Goal: Transaction & Acquisition: Purchase product/service

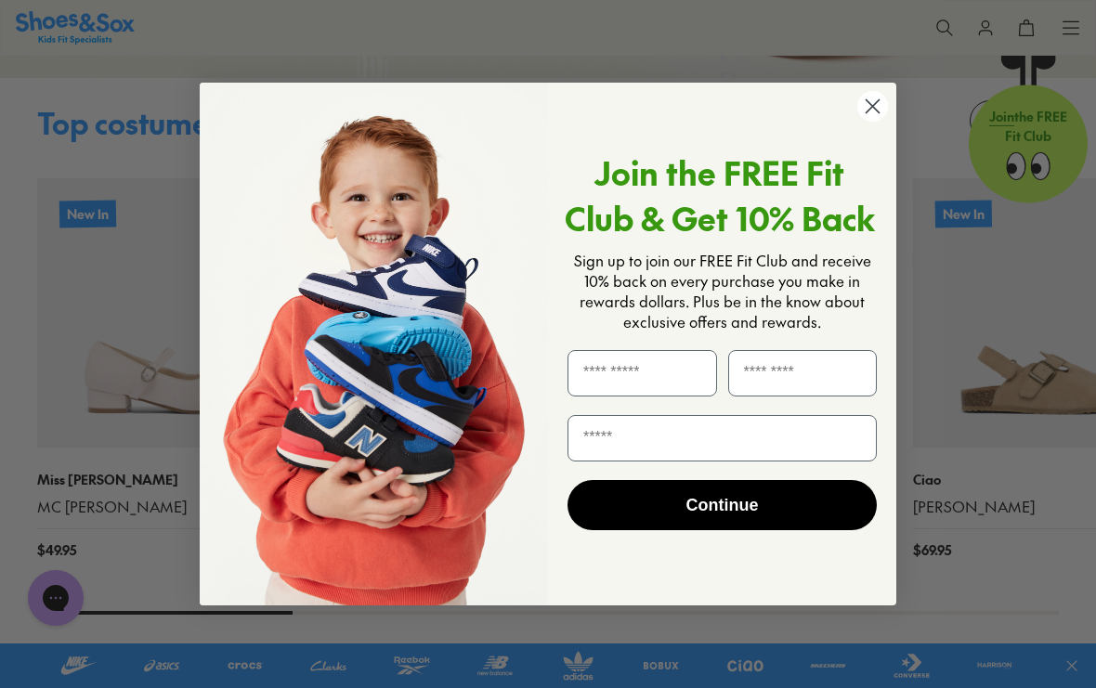
scroll to position [1636, 0]
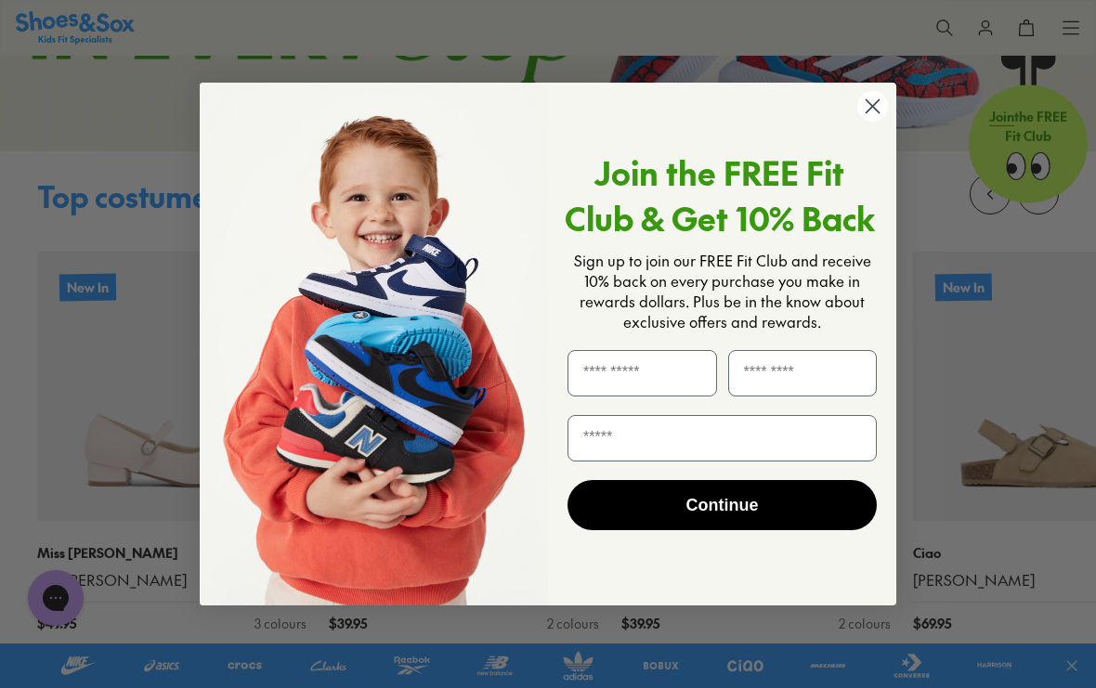
click at [874, 122] on circle "Close dialog" at bounding box center [872, 106] width 31 height 31
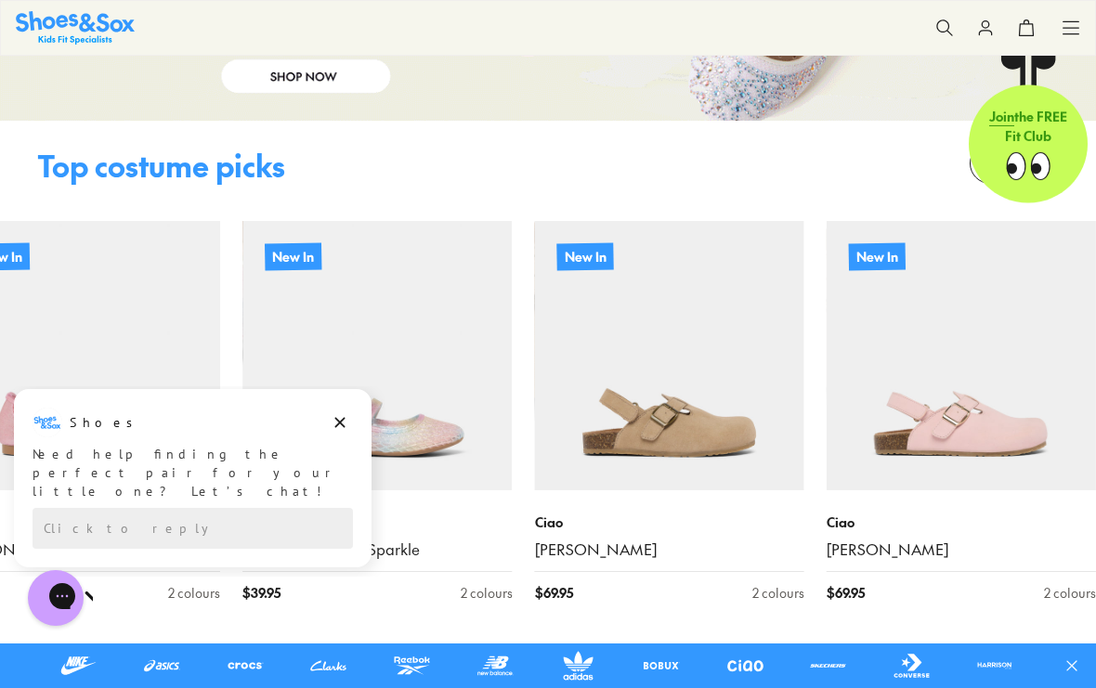
scroll to position [1654, 0]
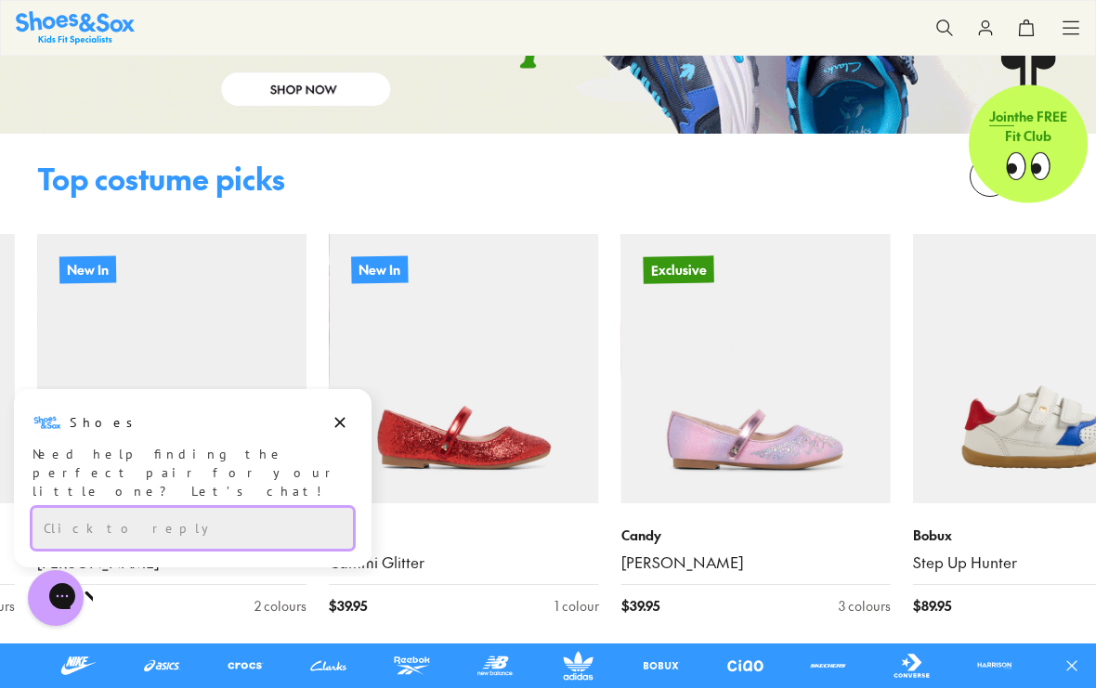
click at [299, 529] on div "Click to reply" at bounding box center [192, 528] width 320 height 41
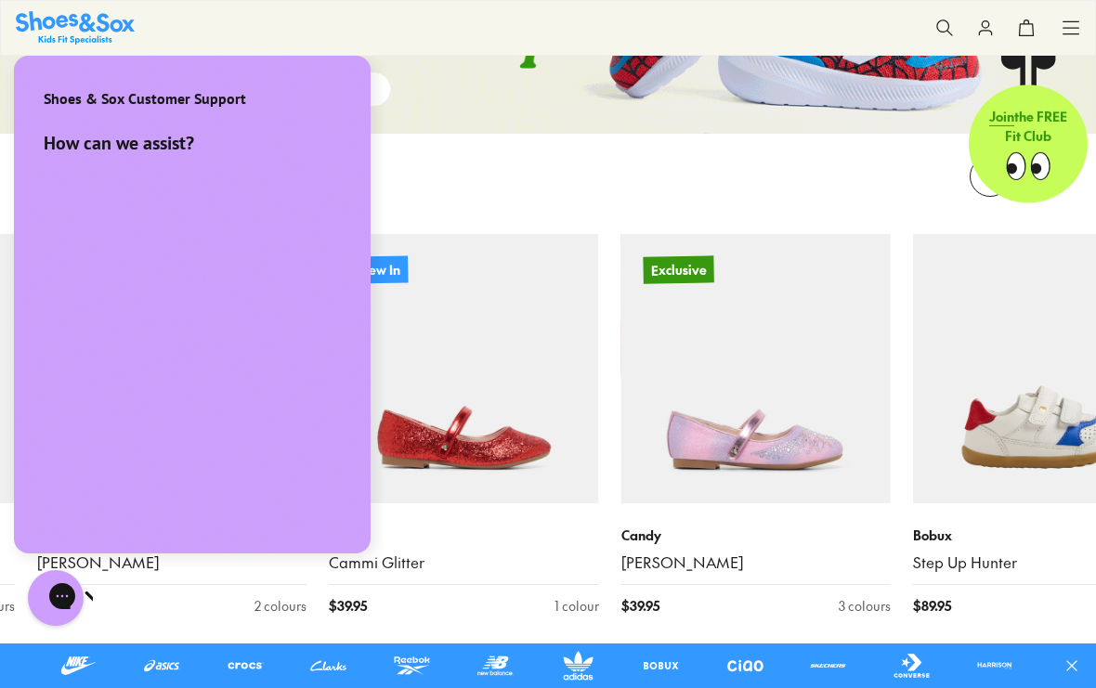
scroll to position [0, 0]
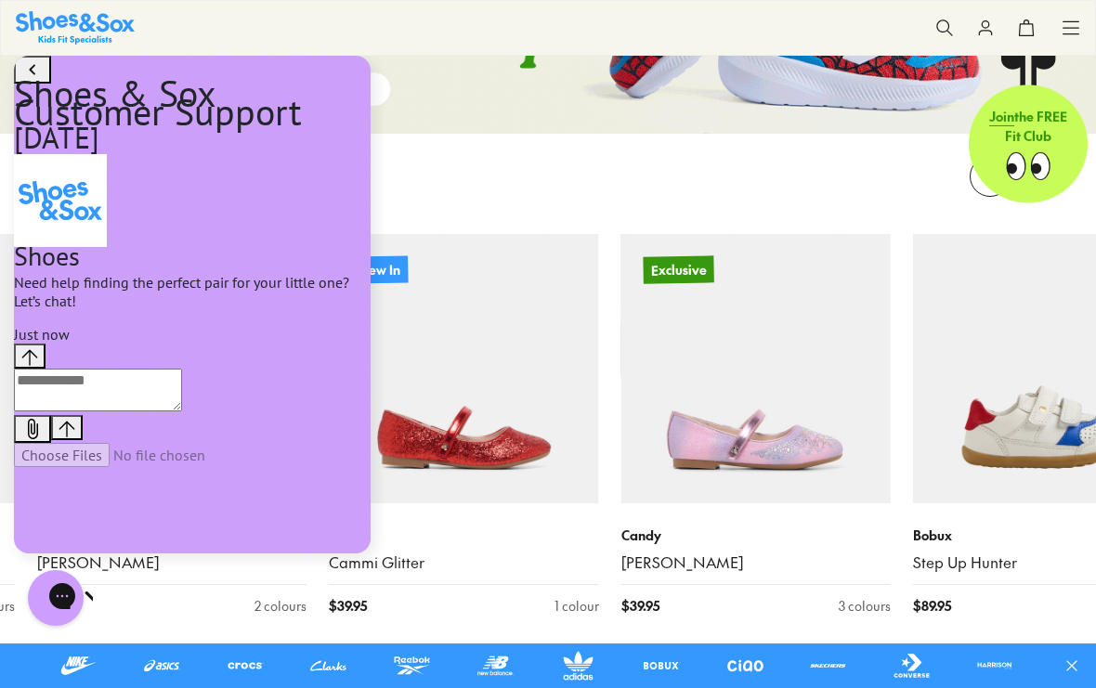
click at [182, 411] on textarea "live chat message input" at bounding box center [98, 390] width 168 height 43
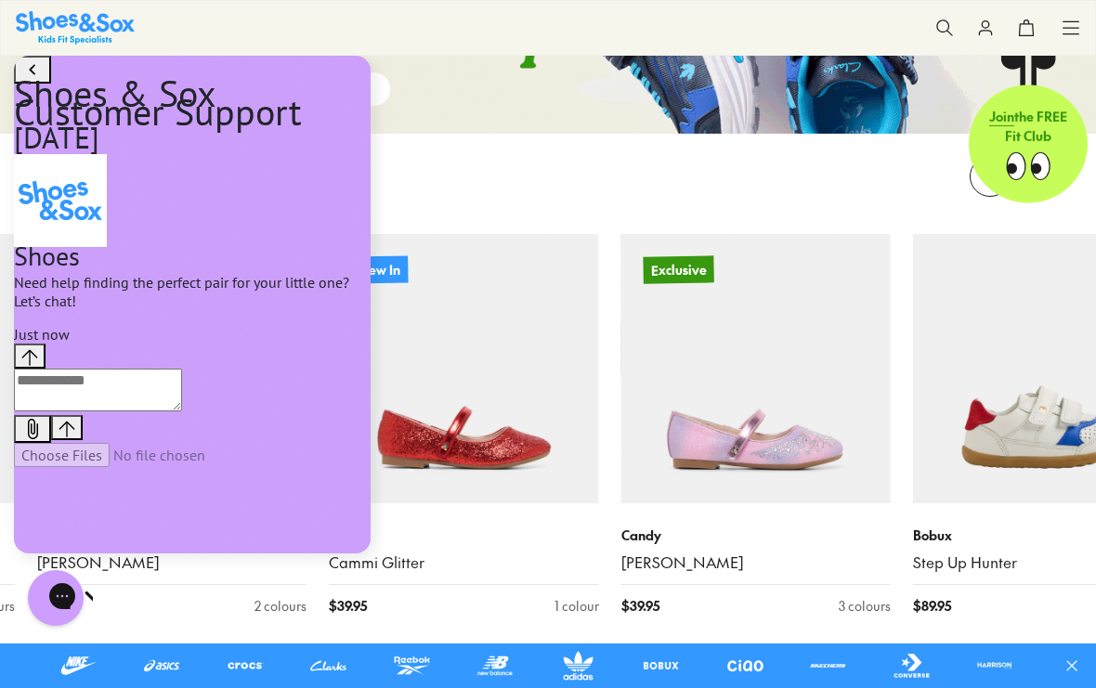
scroll to position [1653, 0]
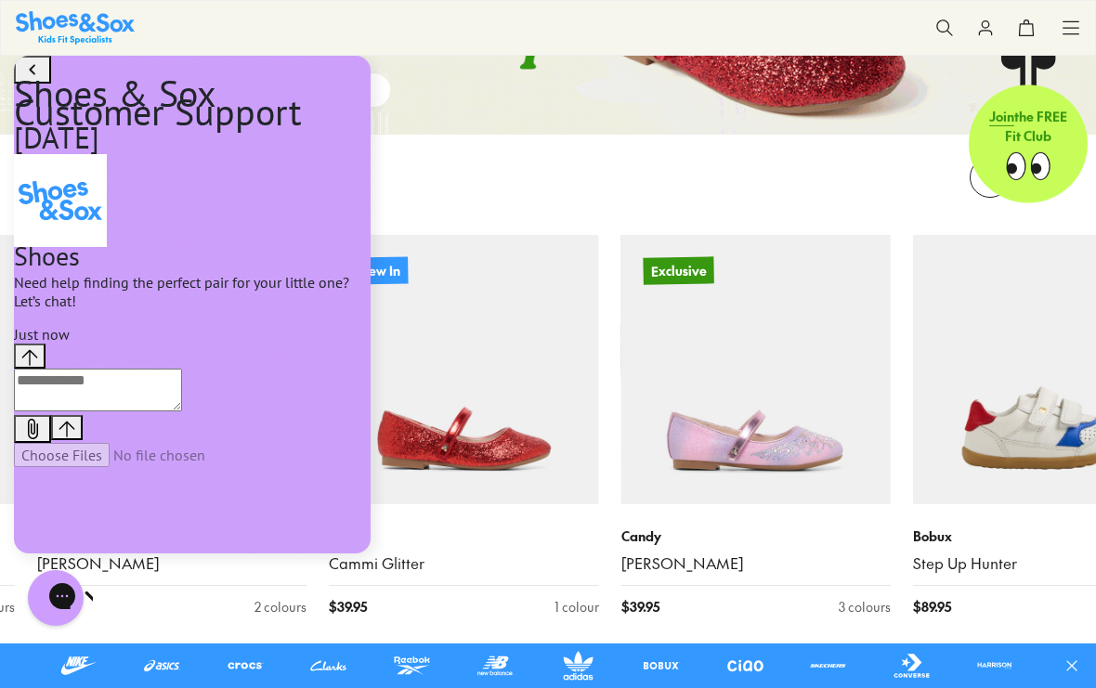
click at [182, 411] on textarea "live chat message input" at bounding box center [98, 390] width 168 height 43
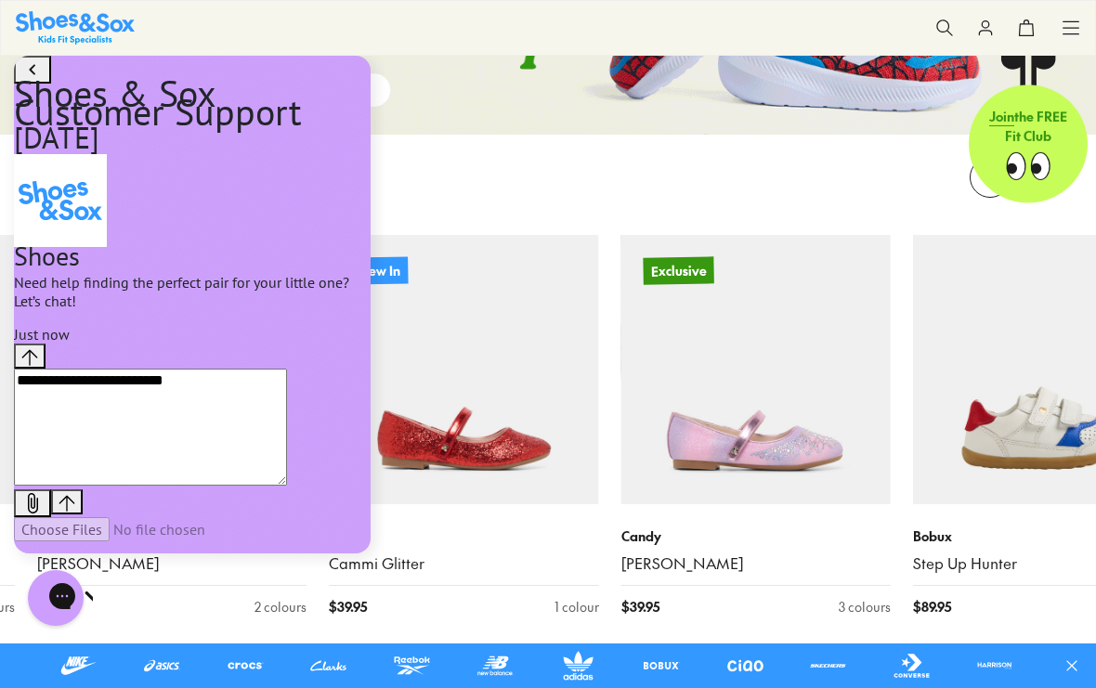
type textarea "**********"
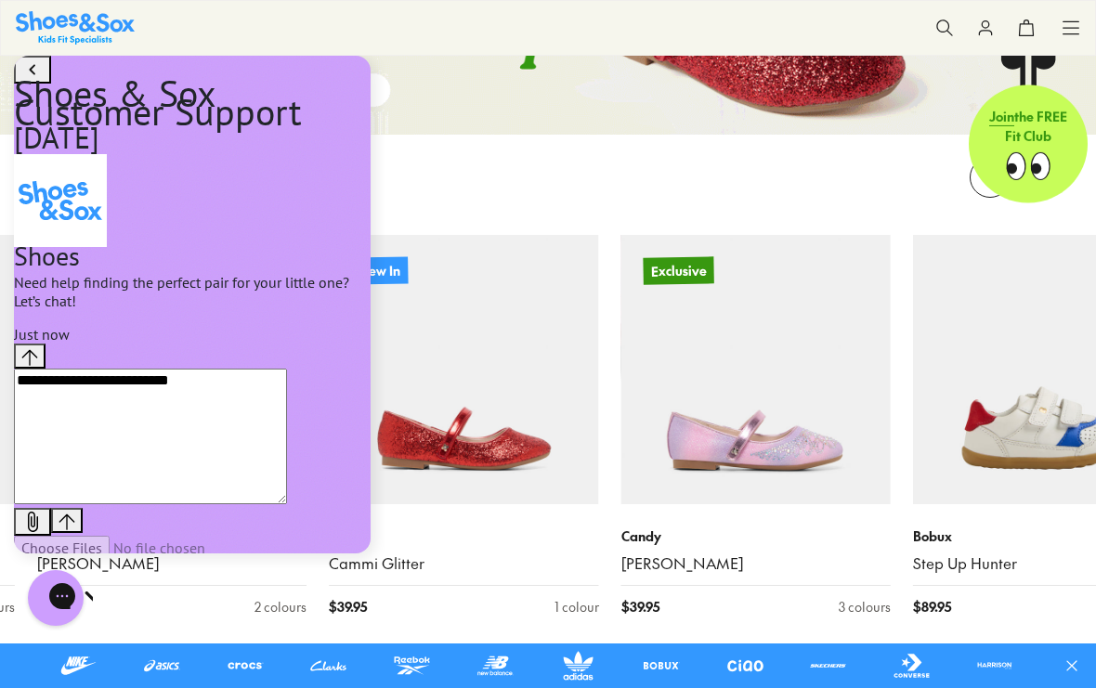
click at [83, 508] on button "Send message" at bounding box center [67, 520] width 32 height 25
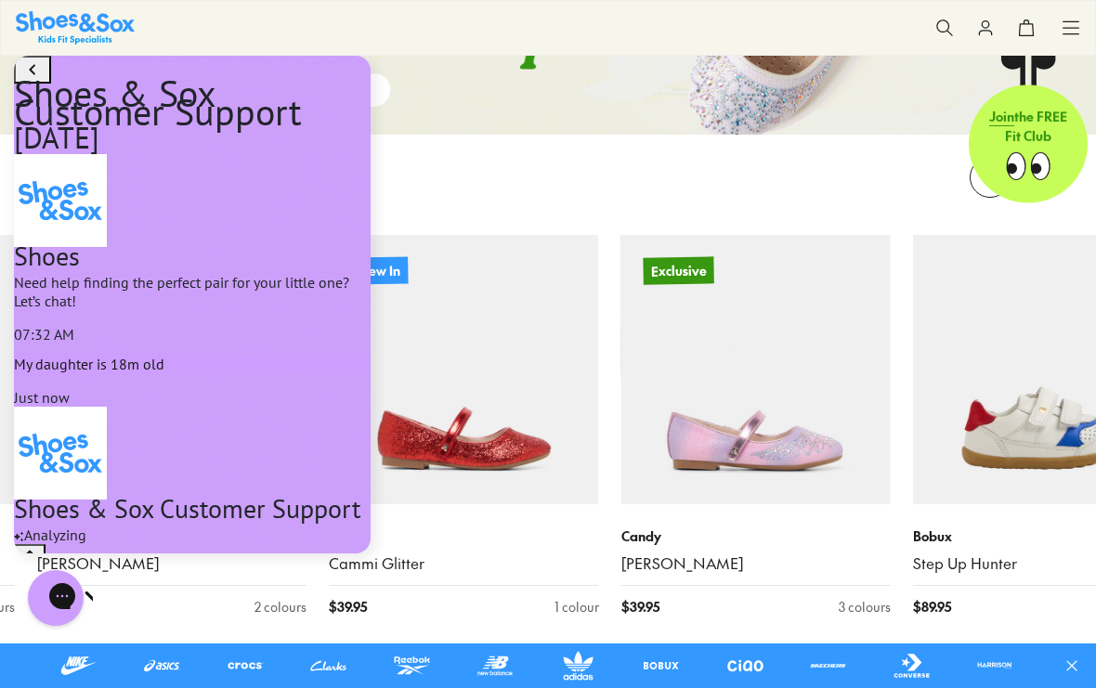
scroll to position [1654, 0]
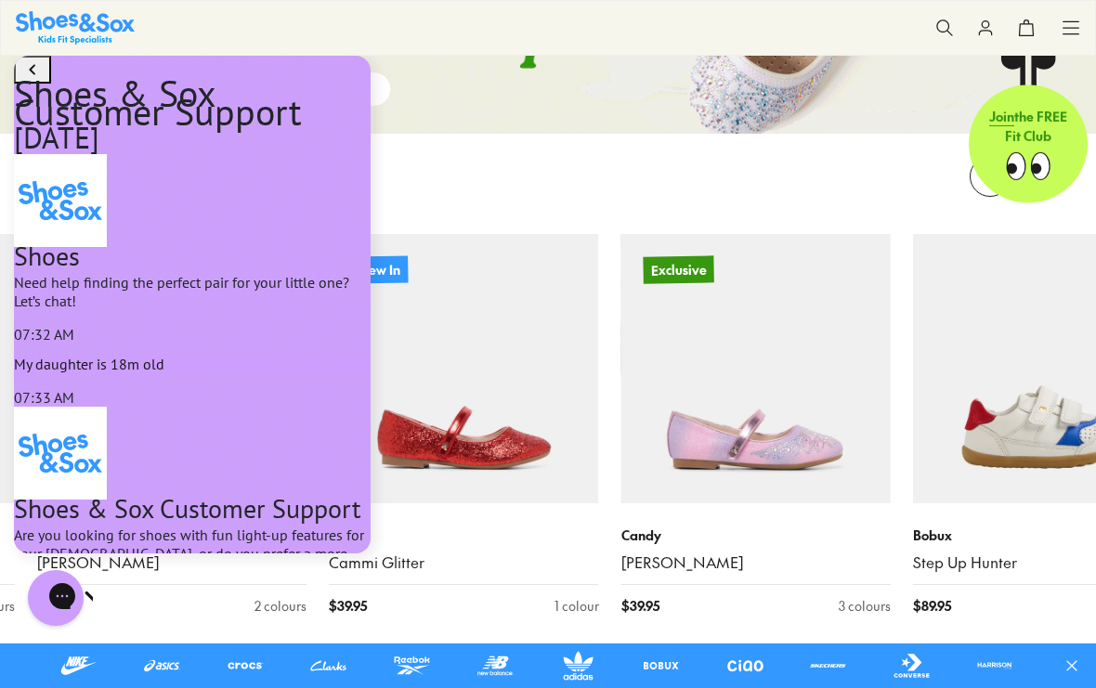
scroll to position [1653, 0]
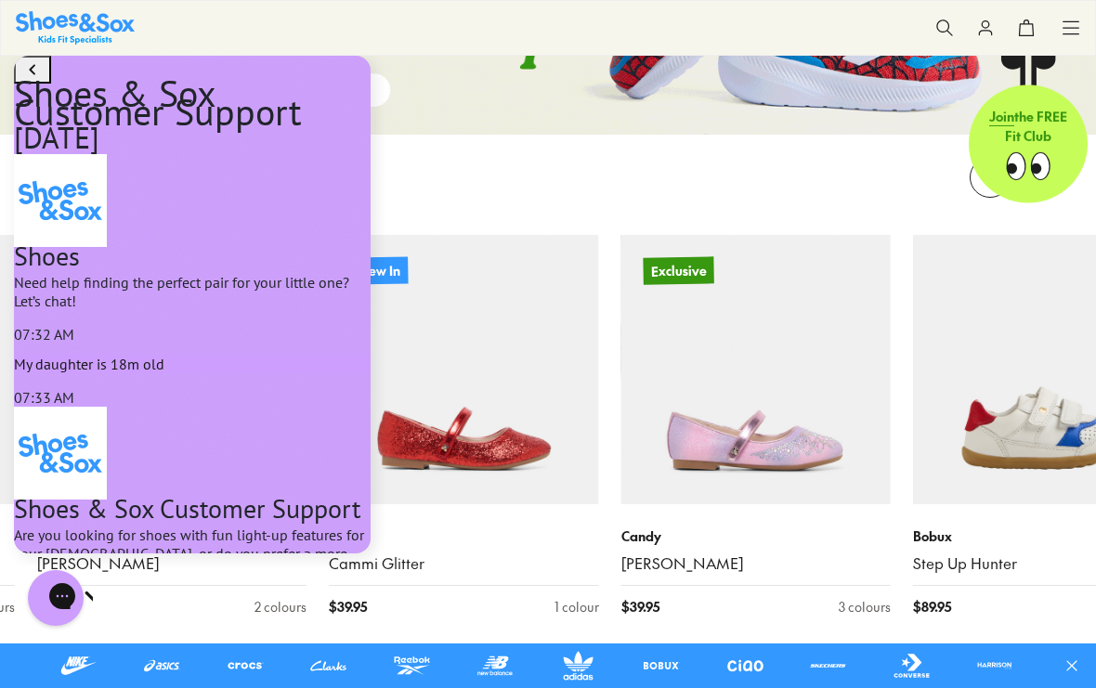
type textarea "**********"
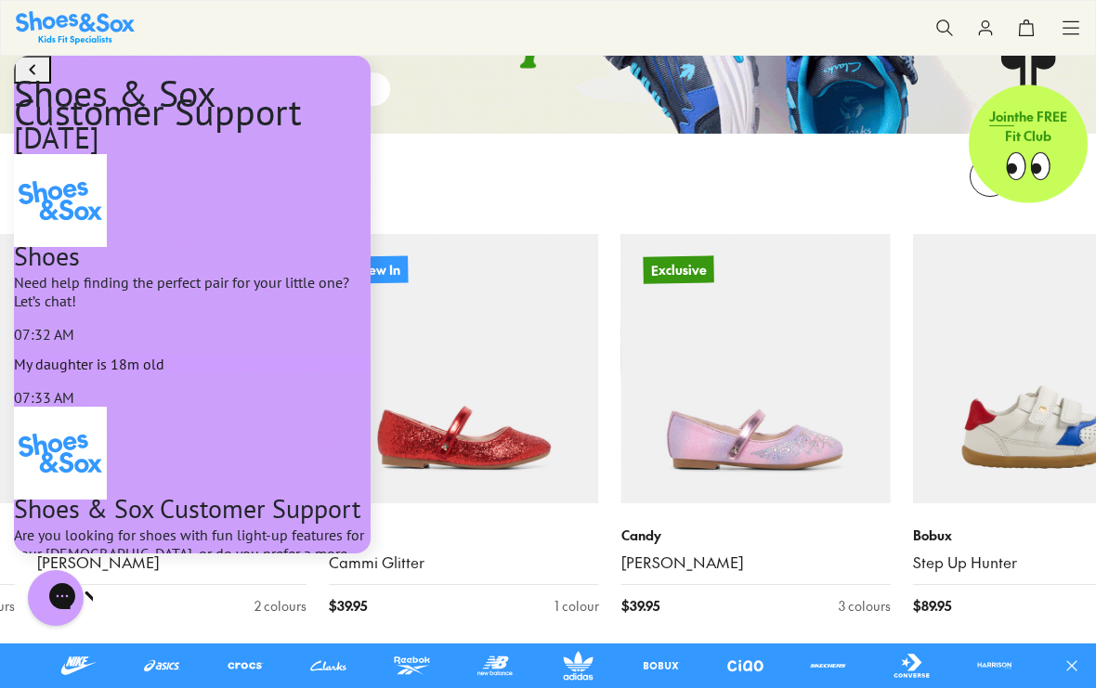
scroll to position [247, 0]
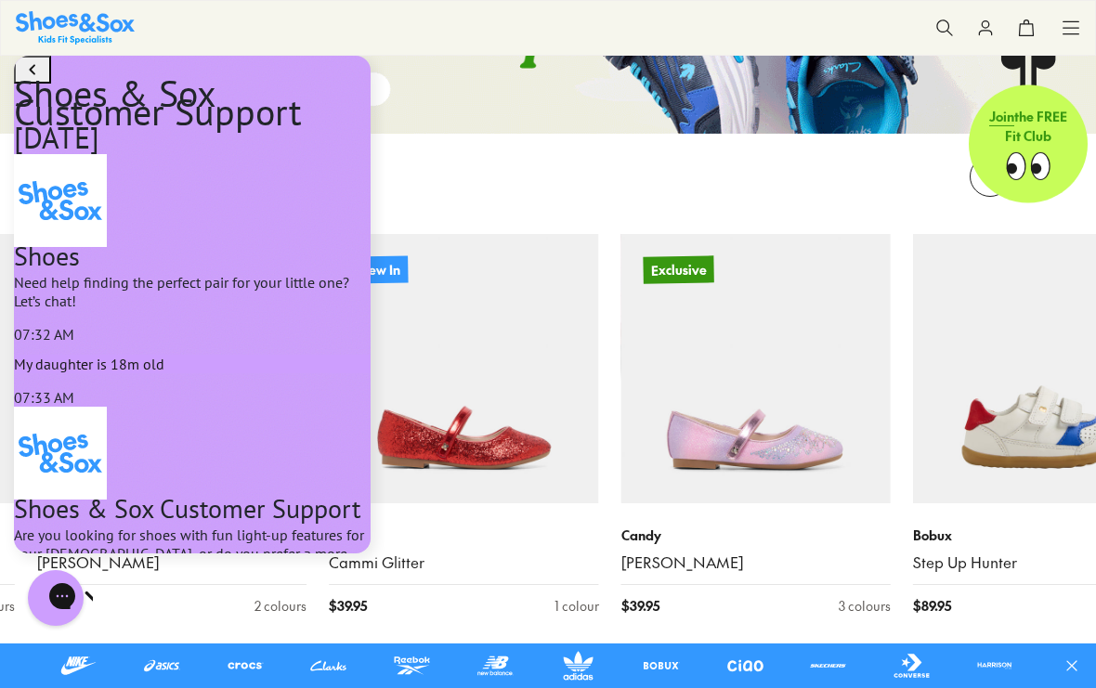
scroll to position [1653, 0]
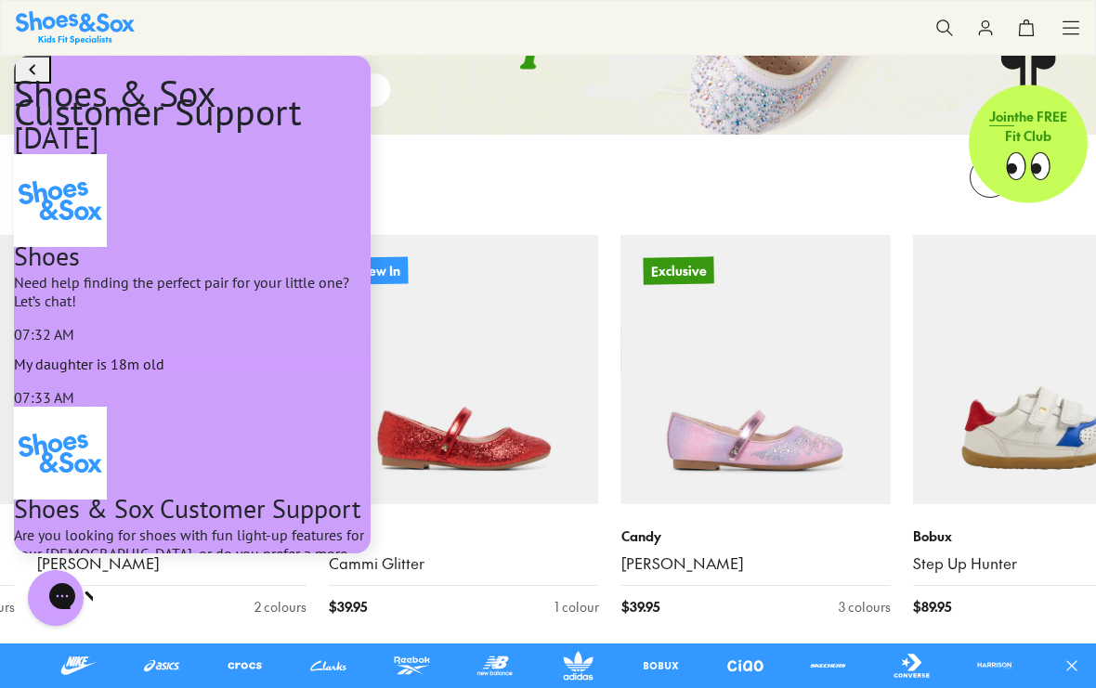
type textarea "**********"
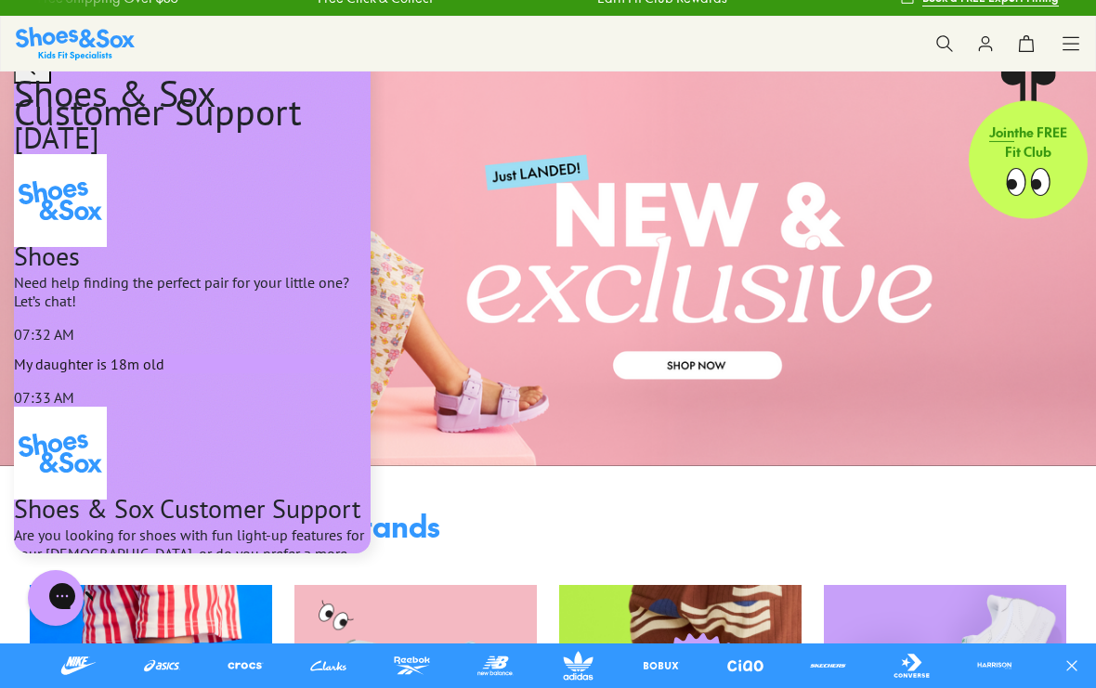
scroll to position [0, 0]
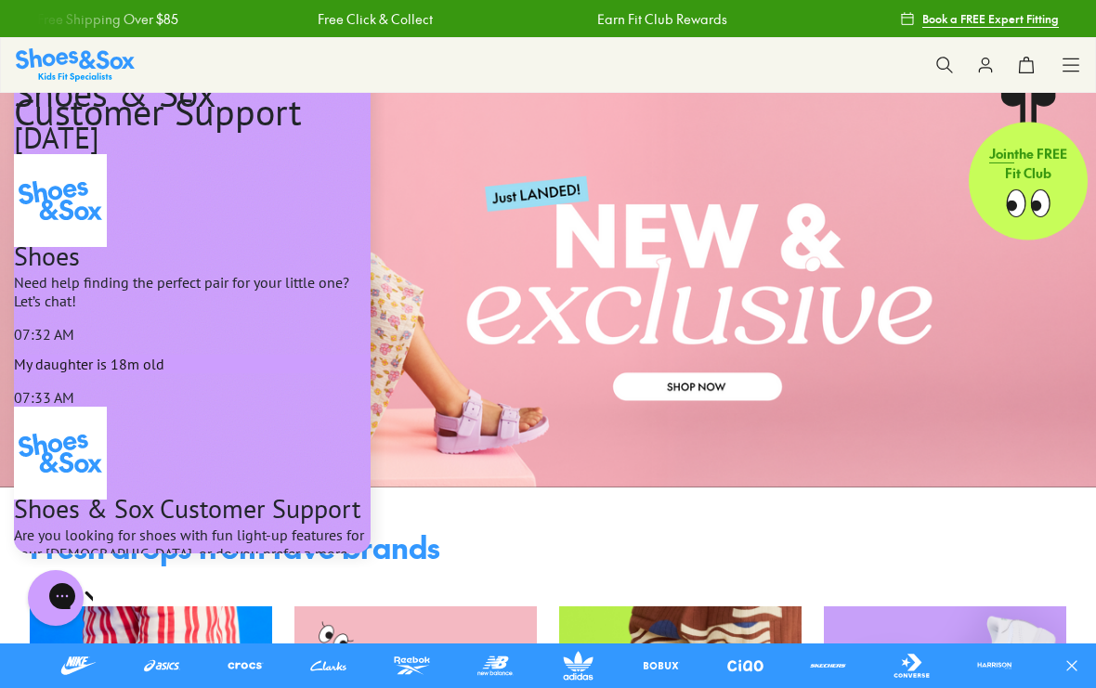
click at [942, 72] on icon at bounding box center [944, 65] width 19 height 19
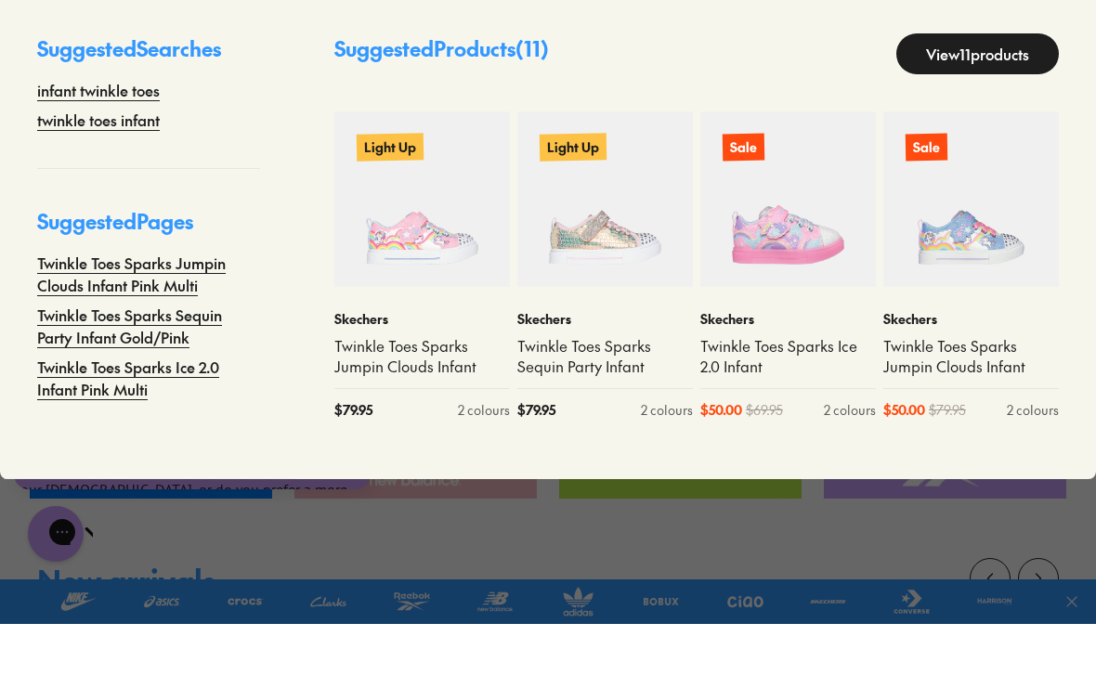
scroll to position [494, 0]
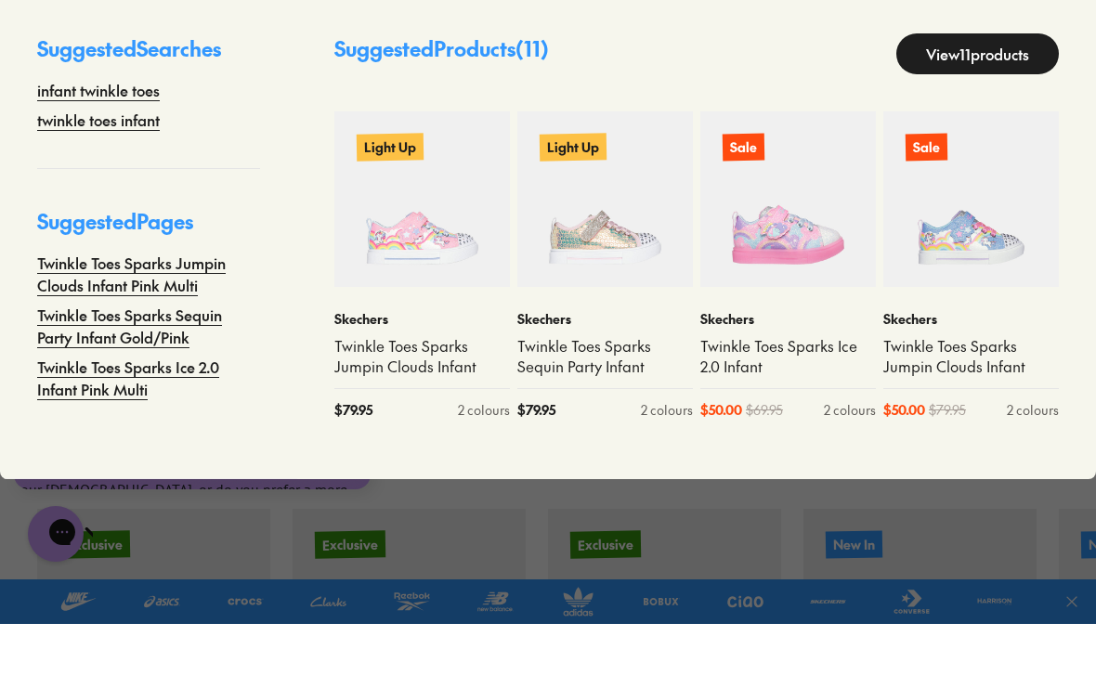
type input "**********"
click at [139, 420] on link "Twinkle Toes Sparks Ice 2.0 Infant Pink Multi" at bounding box center [148, 442] width 223 height 45
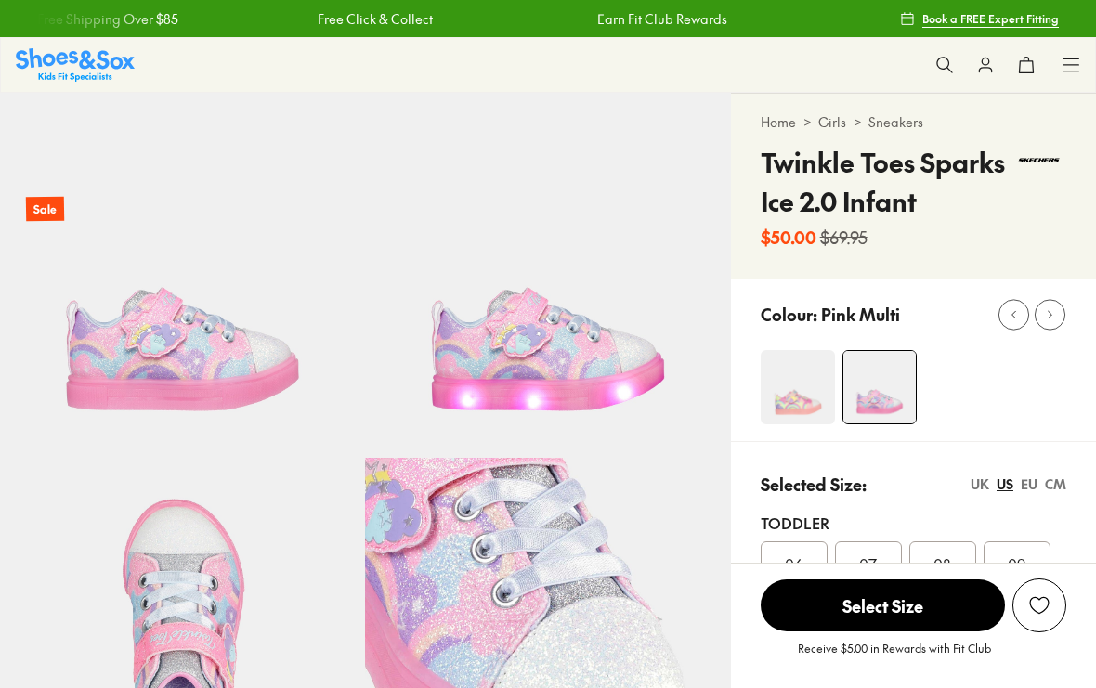
select select "*"
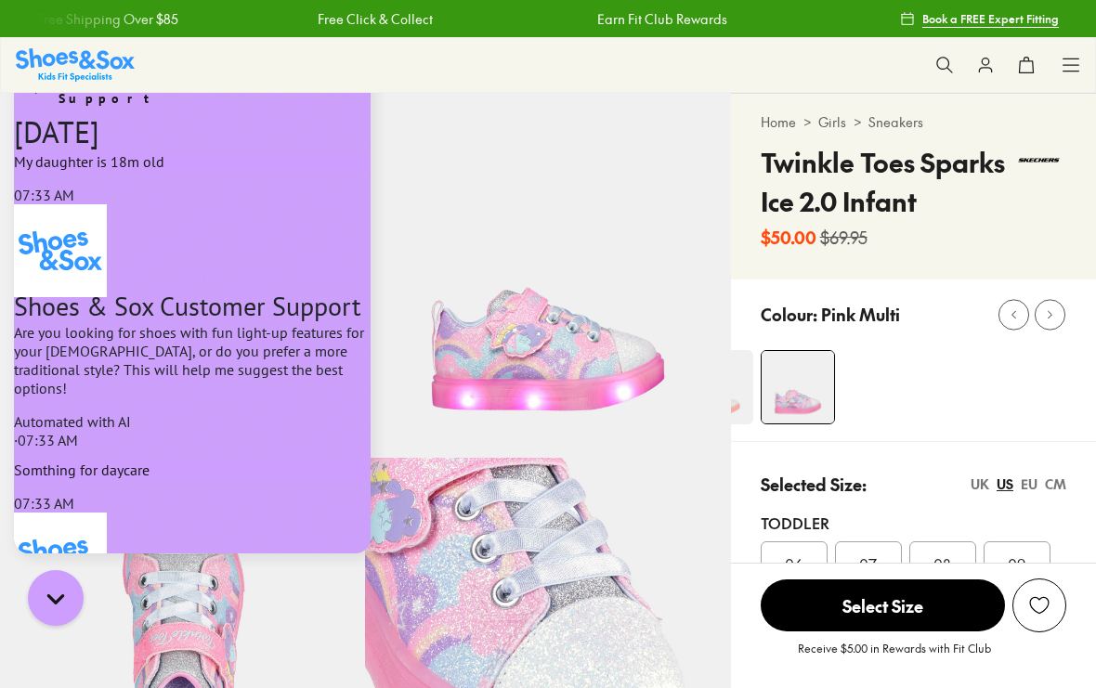
scroll to position [592, 0]
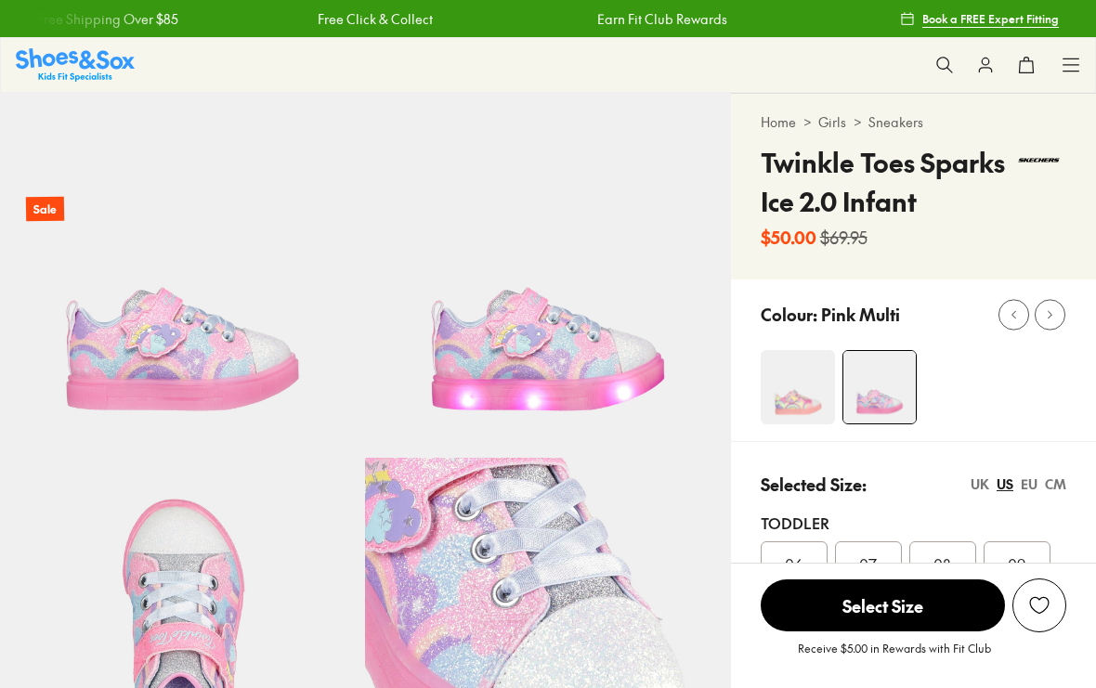
select select "*"
click at [1067, 66] on icon at bounding box center [1070, 65] width 19 height 19
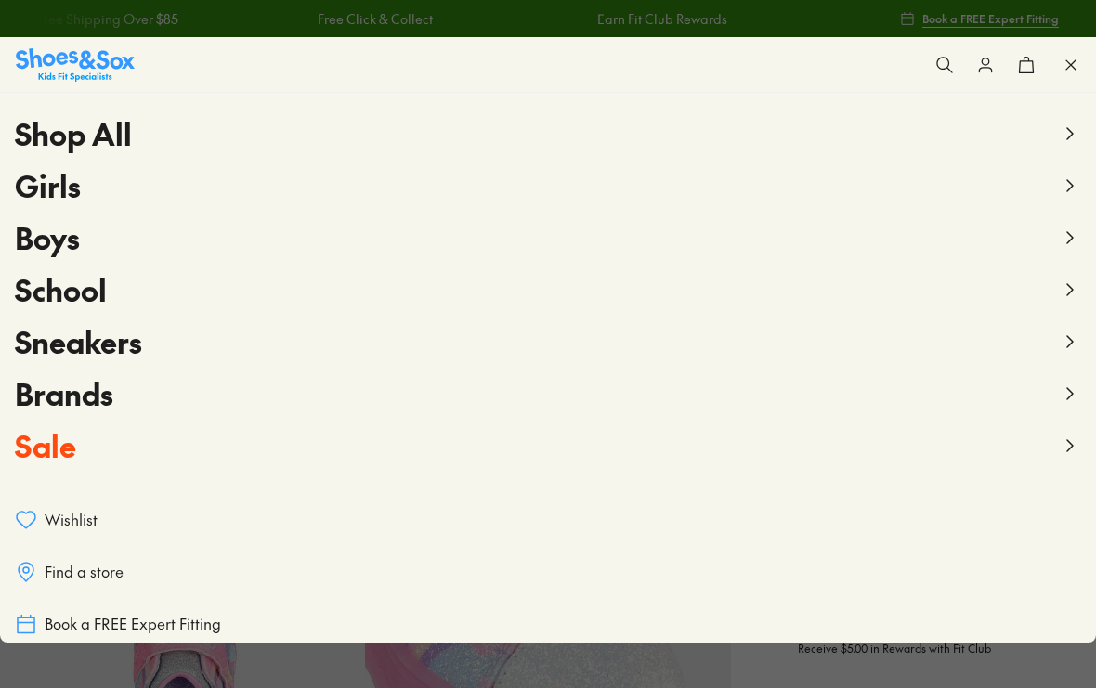
click at [1065, 62] on icon at bounding box center [1070, 65] width 19 height 19
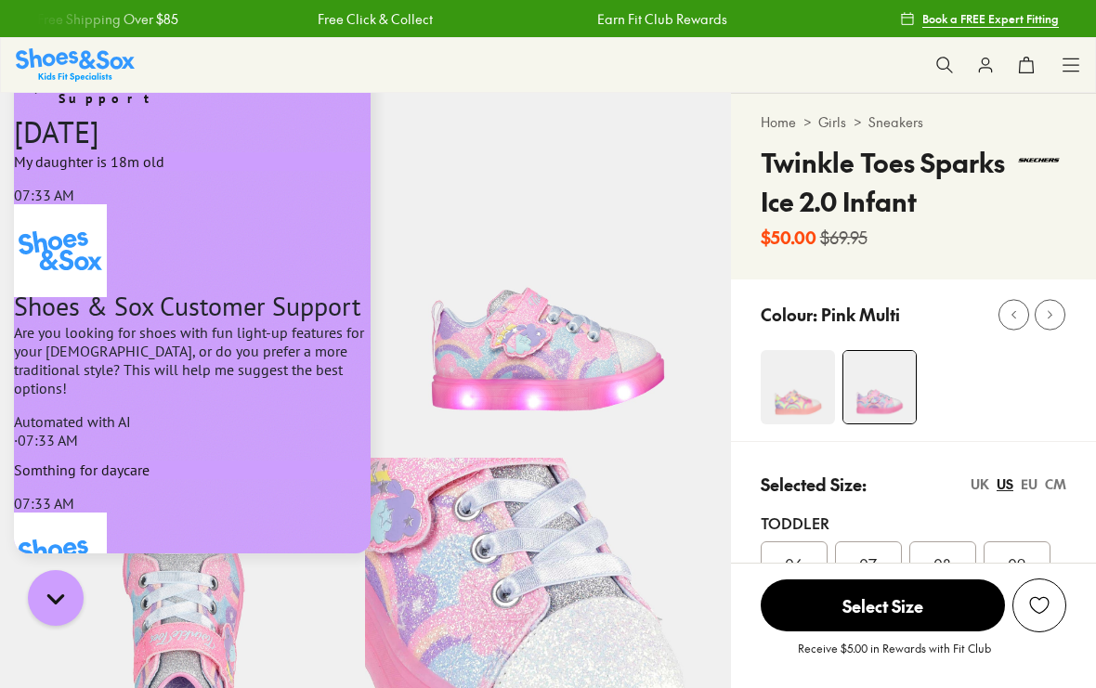
scroll to position [592, 0]
click at [942, 62] on icon at bounding box center [944, 65] width 19 height 19
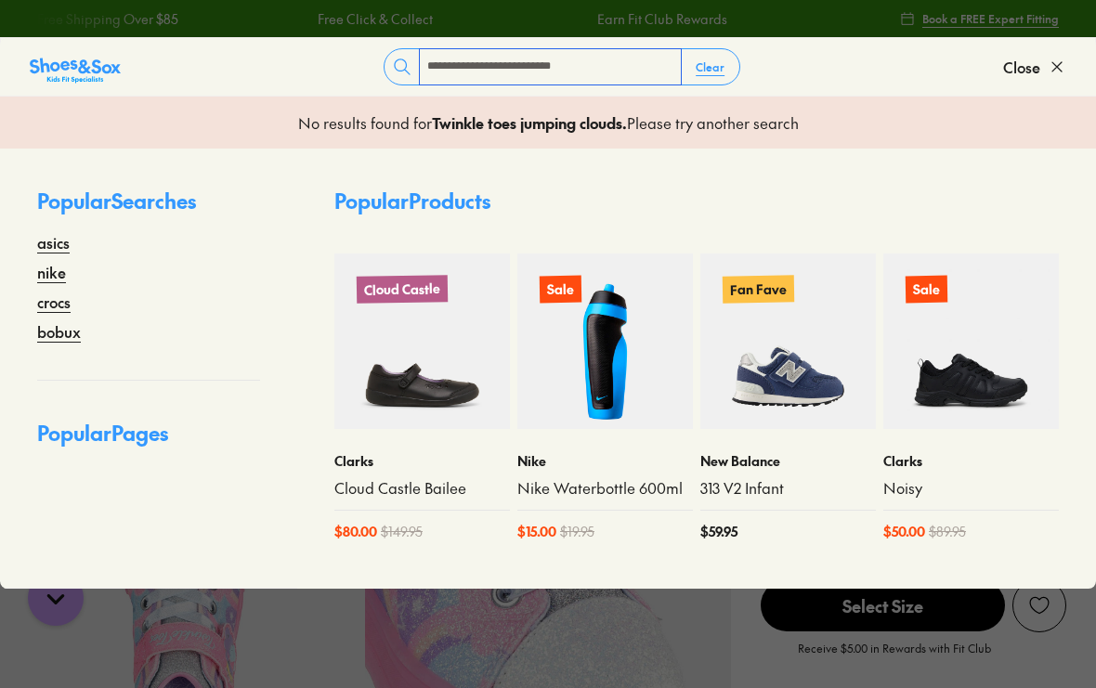
type input "**********"
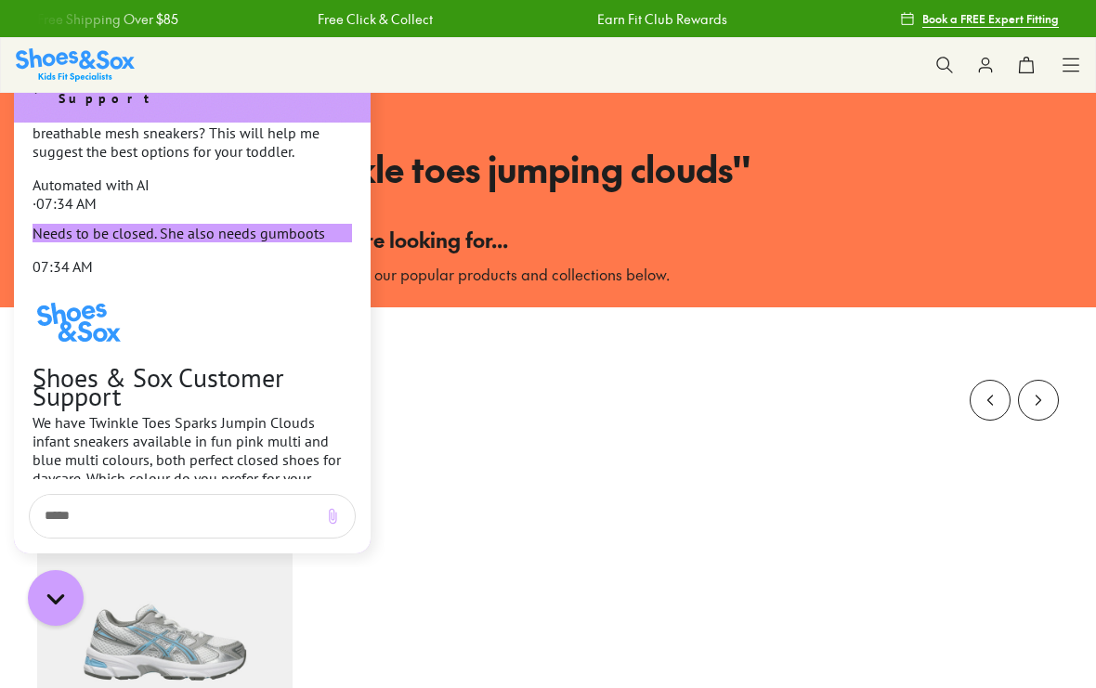
scroll to position [10, 0]
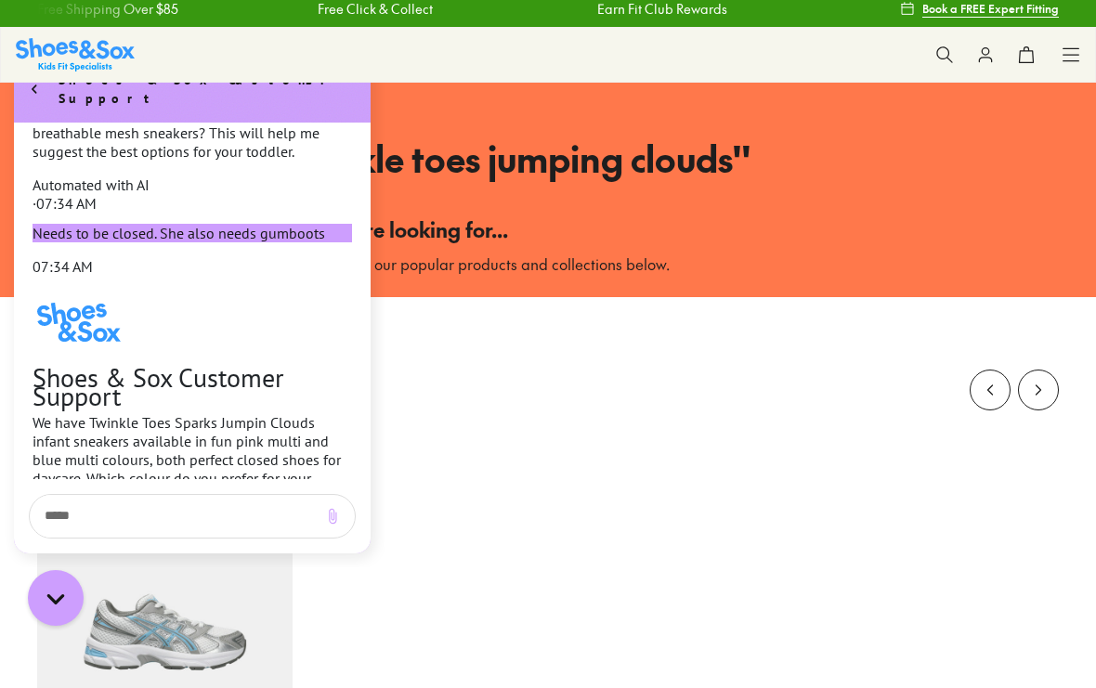
click at [667, 439] on div at bounding box center [547, 409] width 1021 height 78
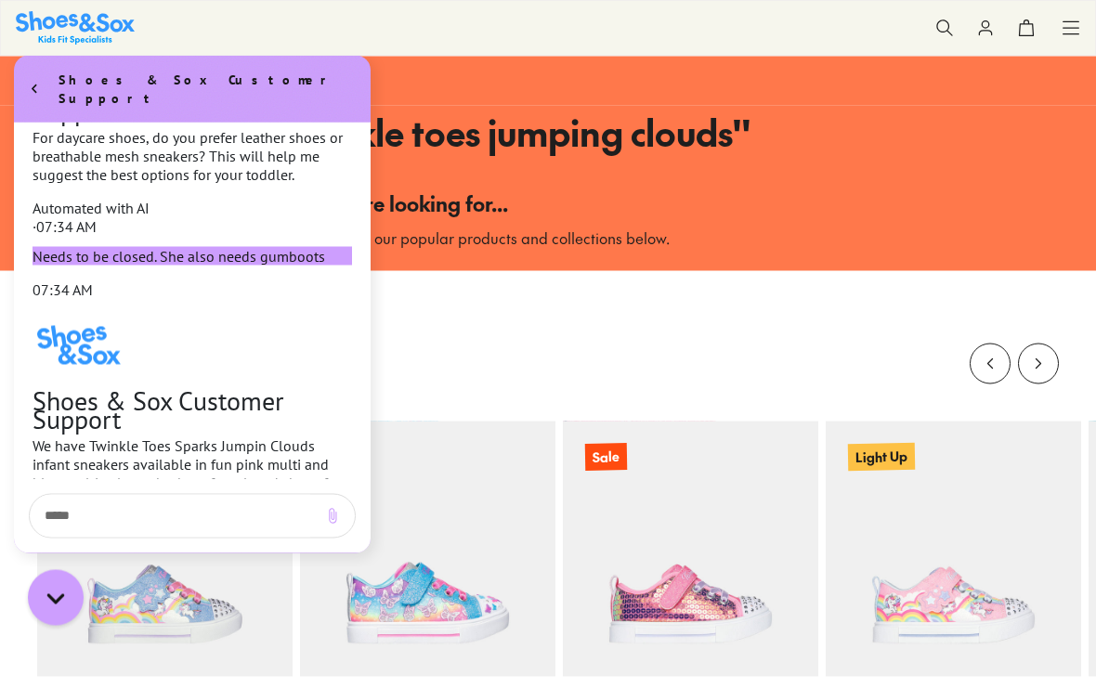
scroll to position [32, 0]
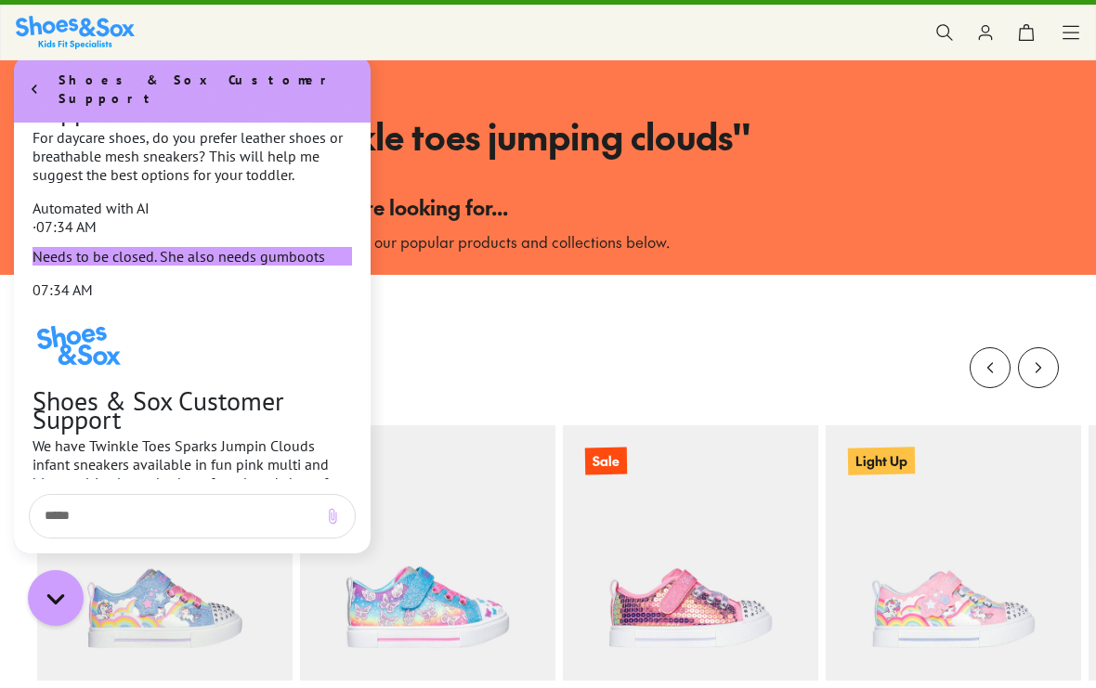
click at [62, 594] on icon "Close gorgias live chat" at bounding box center [55, 598] width 19 height 19
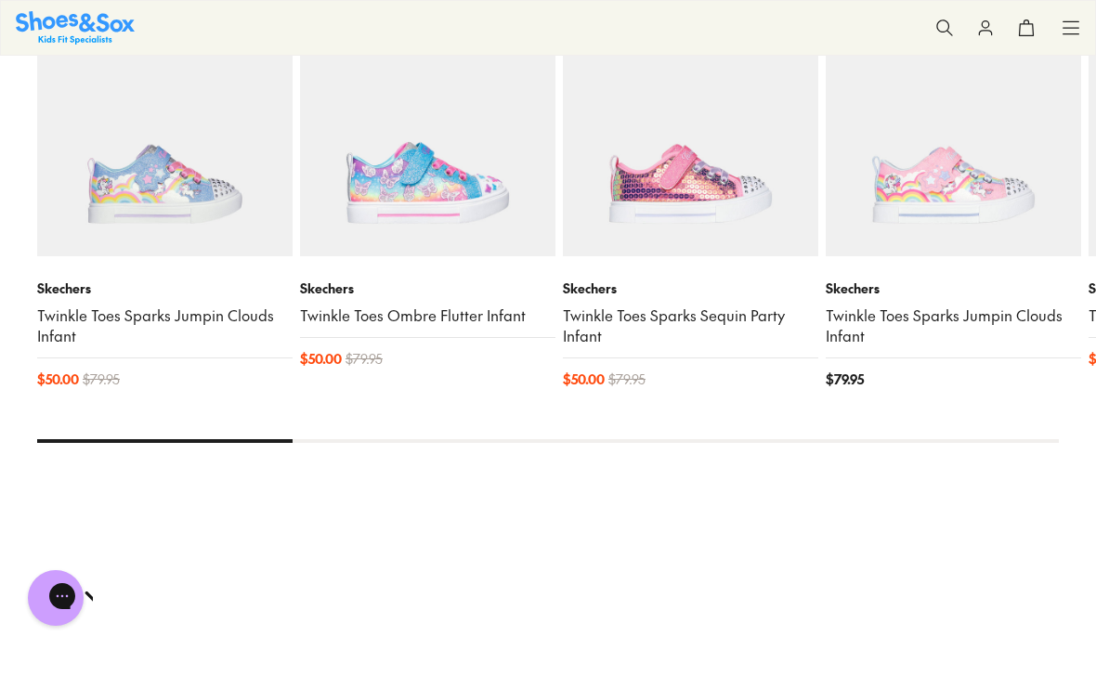
scroll to position [459, 0]
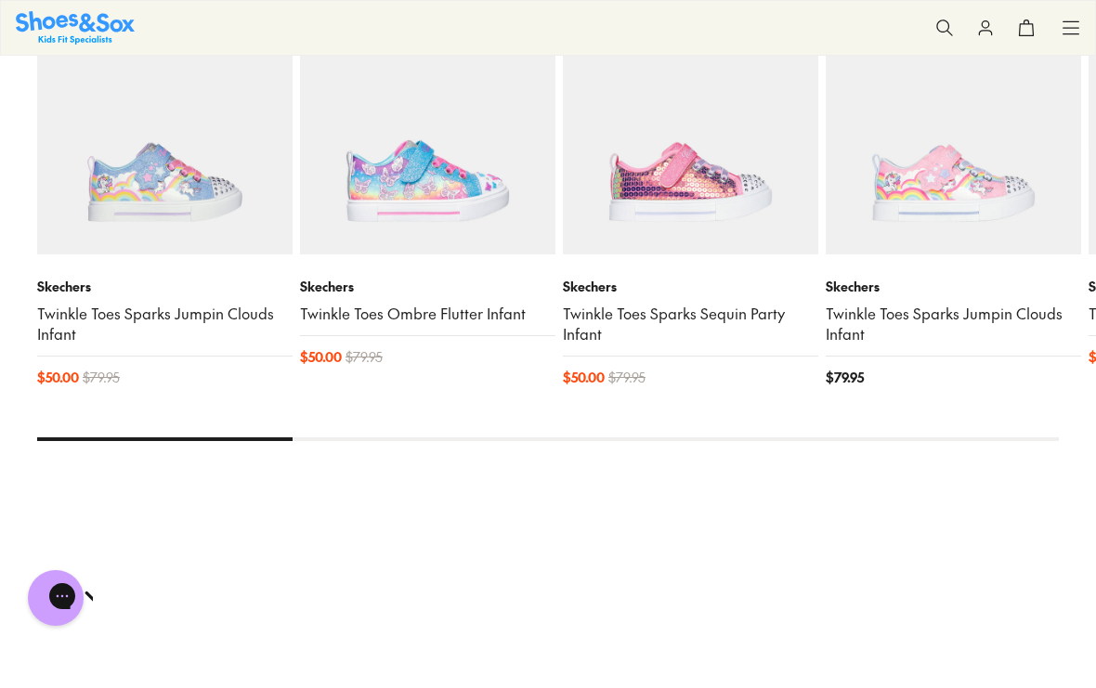
click at [194, 227] on img at bounding box center [164, 126] width 255 height 255
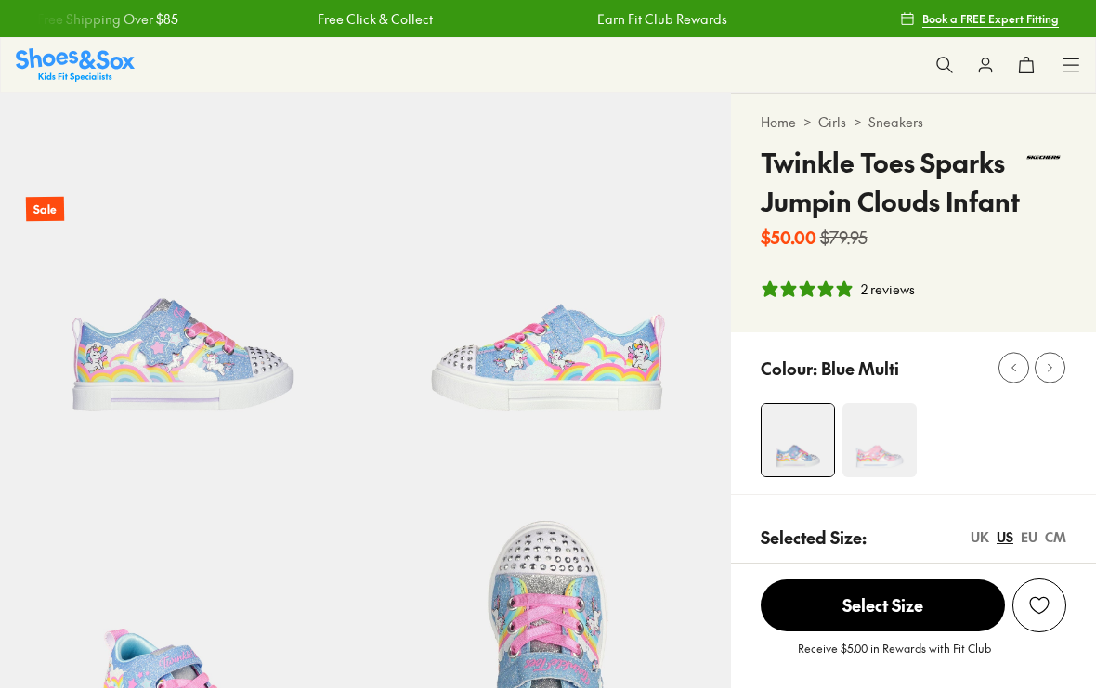
click at [890, 407] on img at bounding box center [879, 440] width 74 height 74
click at [885, 437] on img at bounding box center [879, 440] width 74 height 74
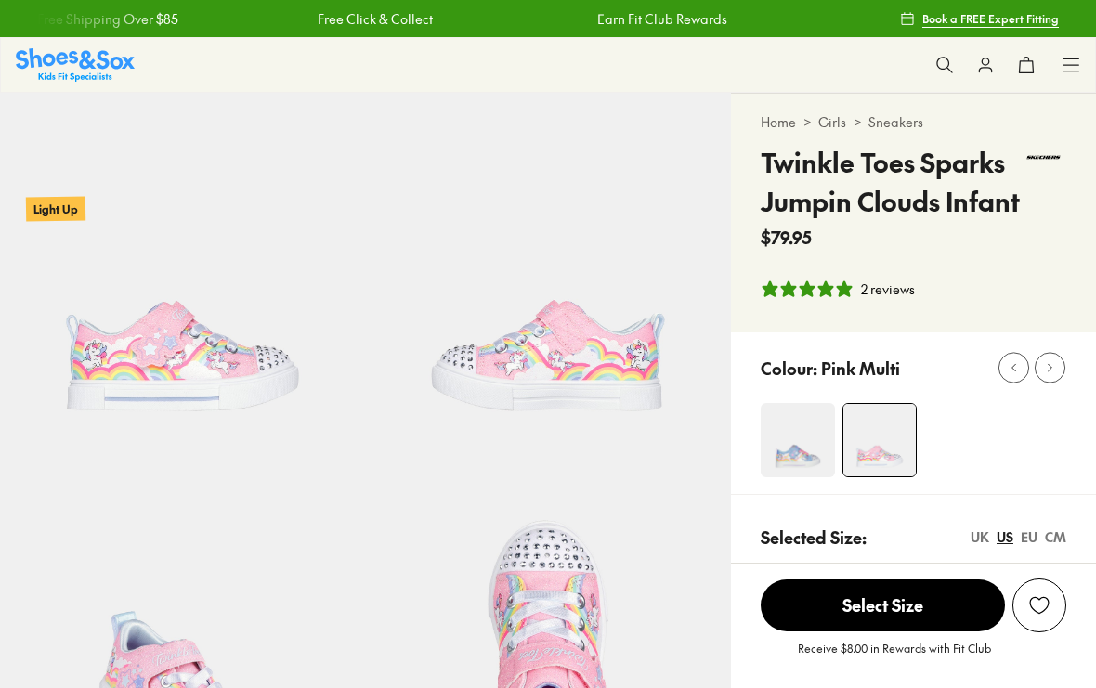
select select "*"
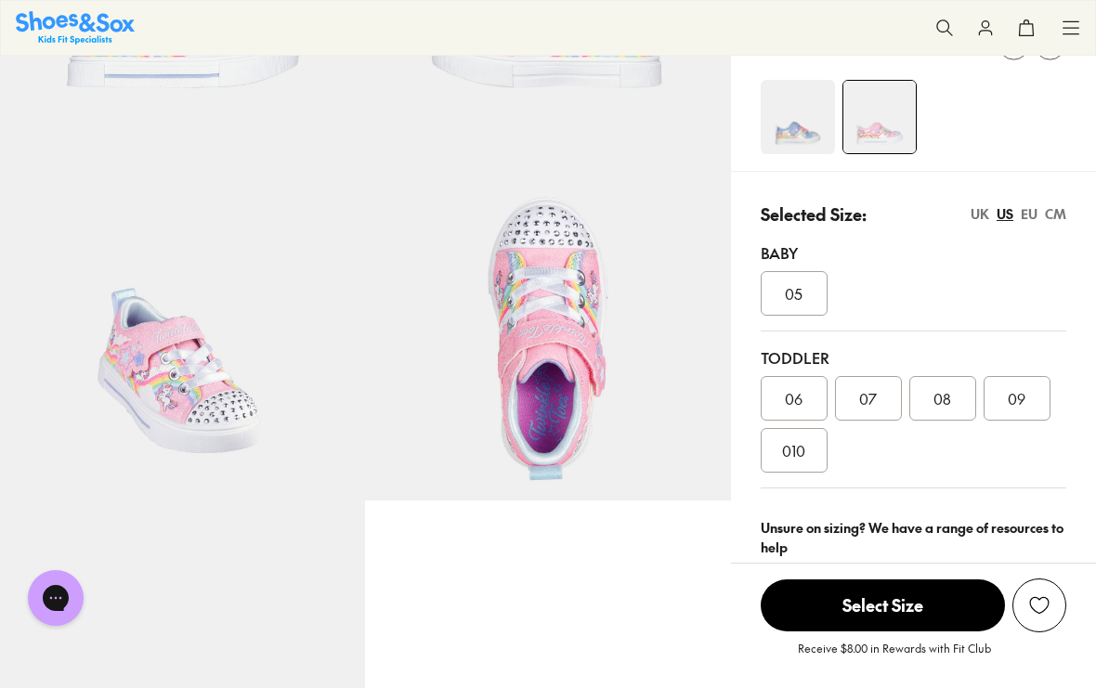
scroll to position [324, 0]
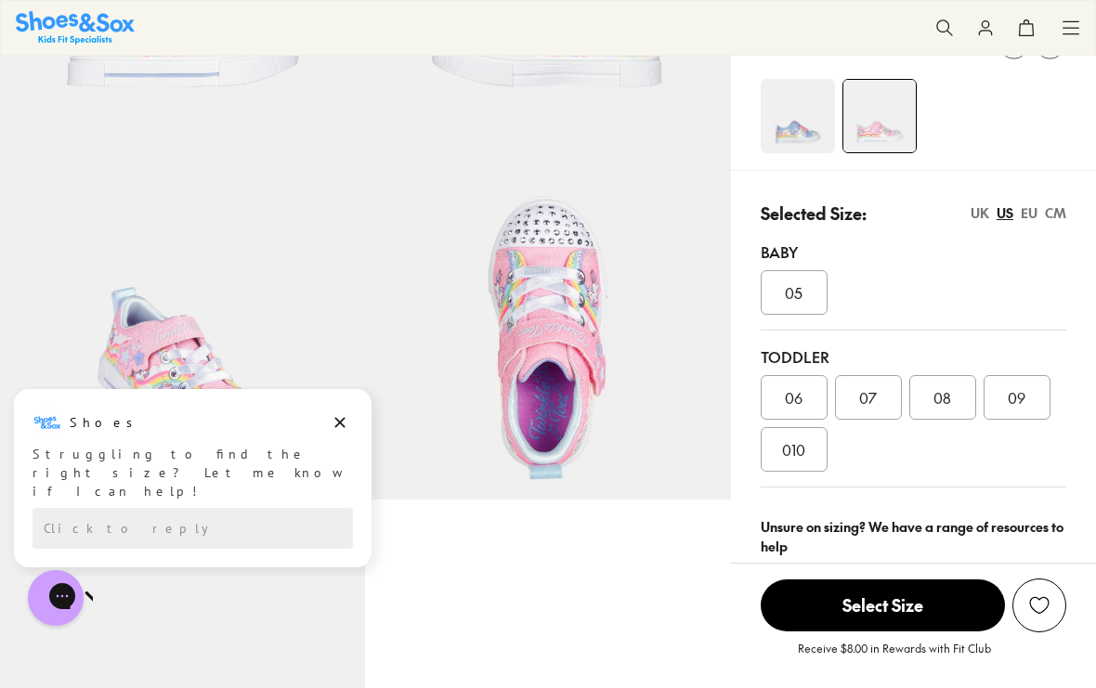
click at [809, 414] on div "06" at bounding box center [793, 397] width 67 height 45
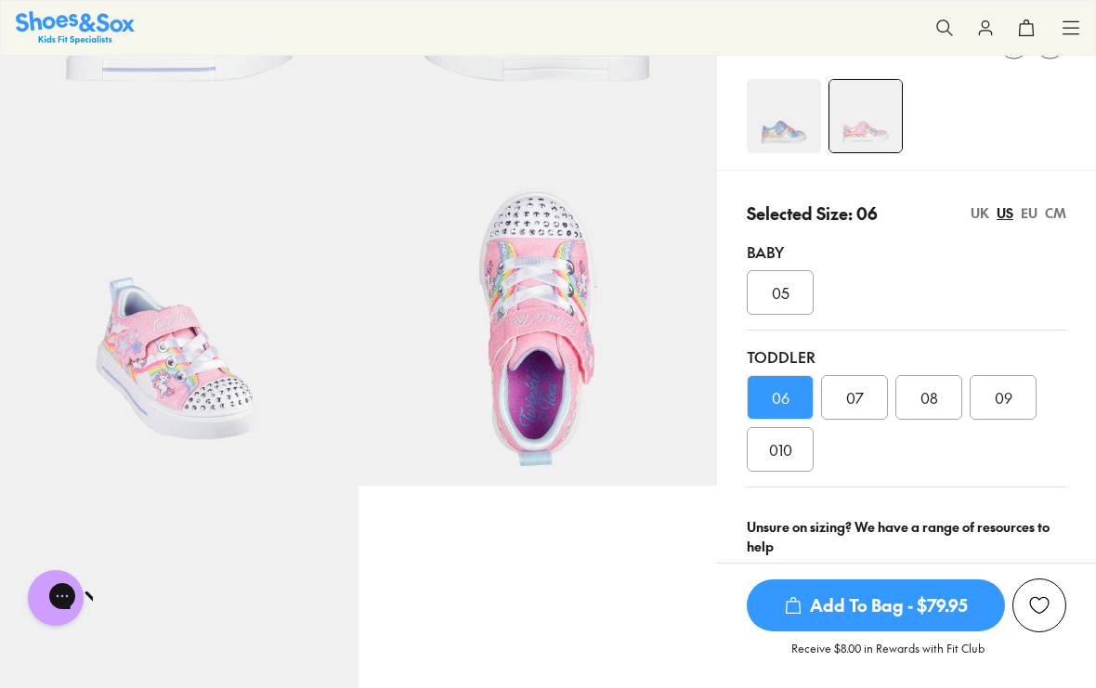
click at [352, 452] on img at bounding box center [179, 306] width 358 height 358
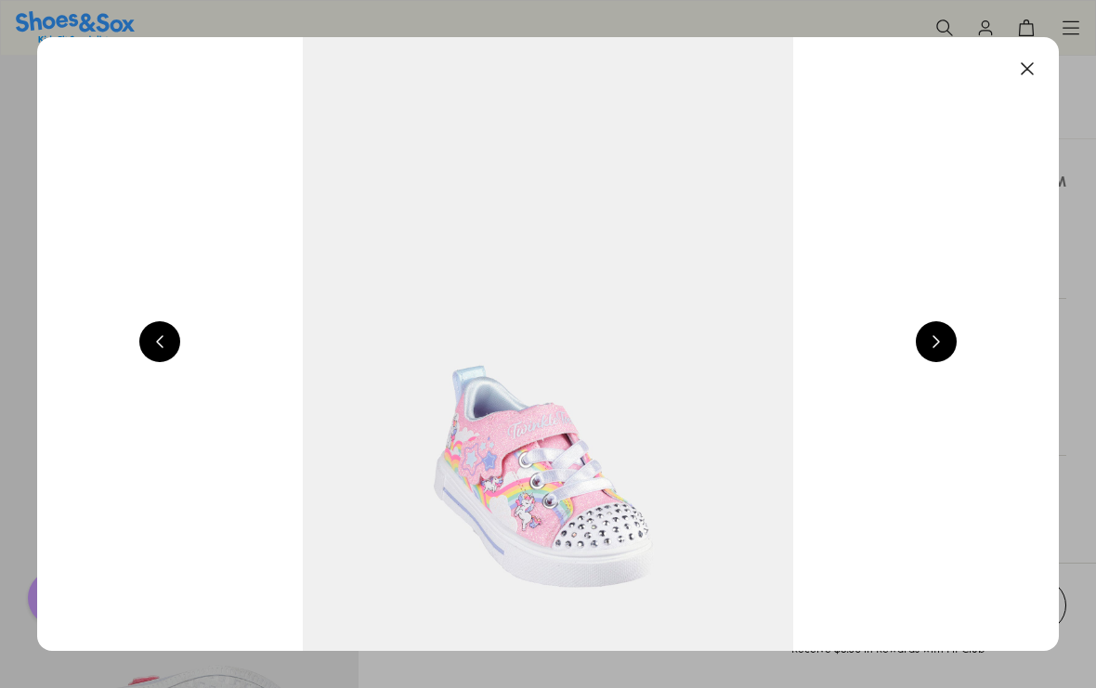
scroll to position [357, 0]
click at [1026, 84] on button at bounding box center [1027, 68] width 41 height 41
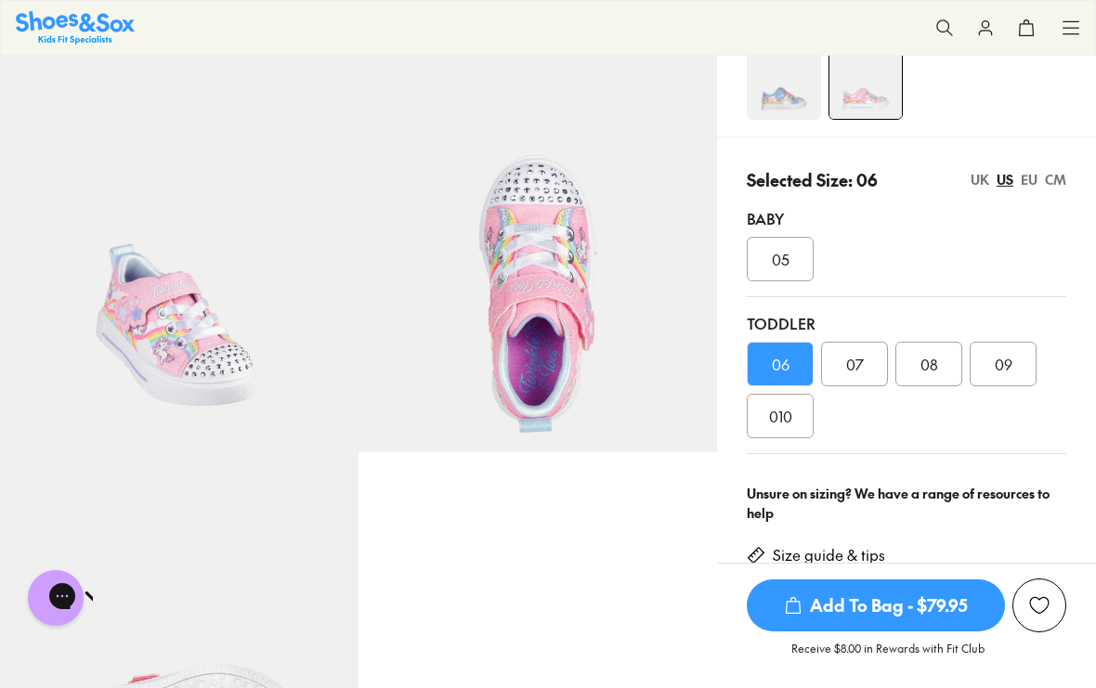
click at [112, 591] on div "Open gorgias live chat" at bounding box center [121, 598] width 19 height 23
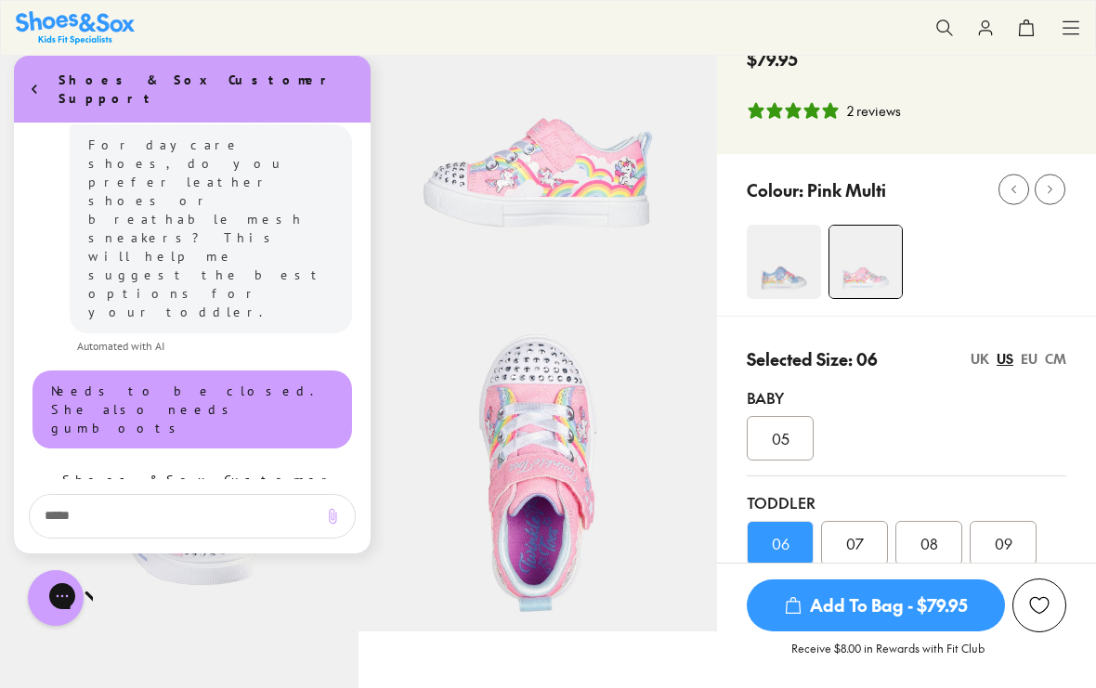
scroll to position [175, 0]
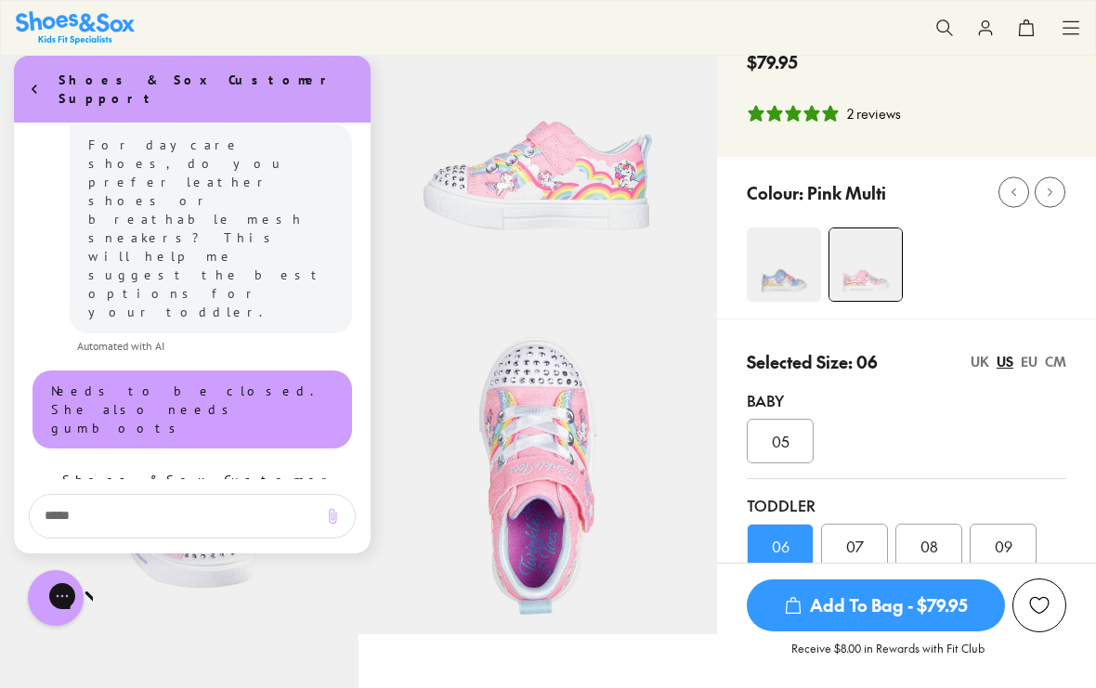
click at [91, 516] on textarea "live chat message input" at bounding box center [173, 516] width 273 height 43
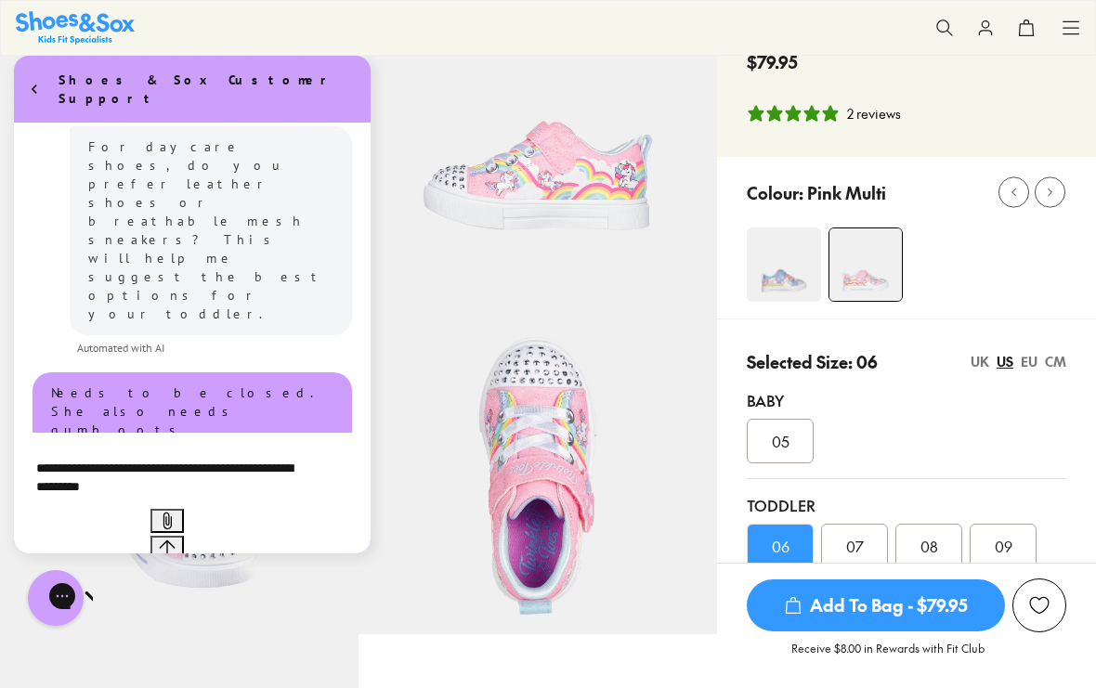
type textarea "**********"
click at [175, 539] on icon "Send message" at bounding box center [167, 547] width 17 height 17
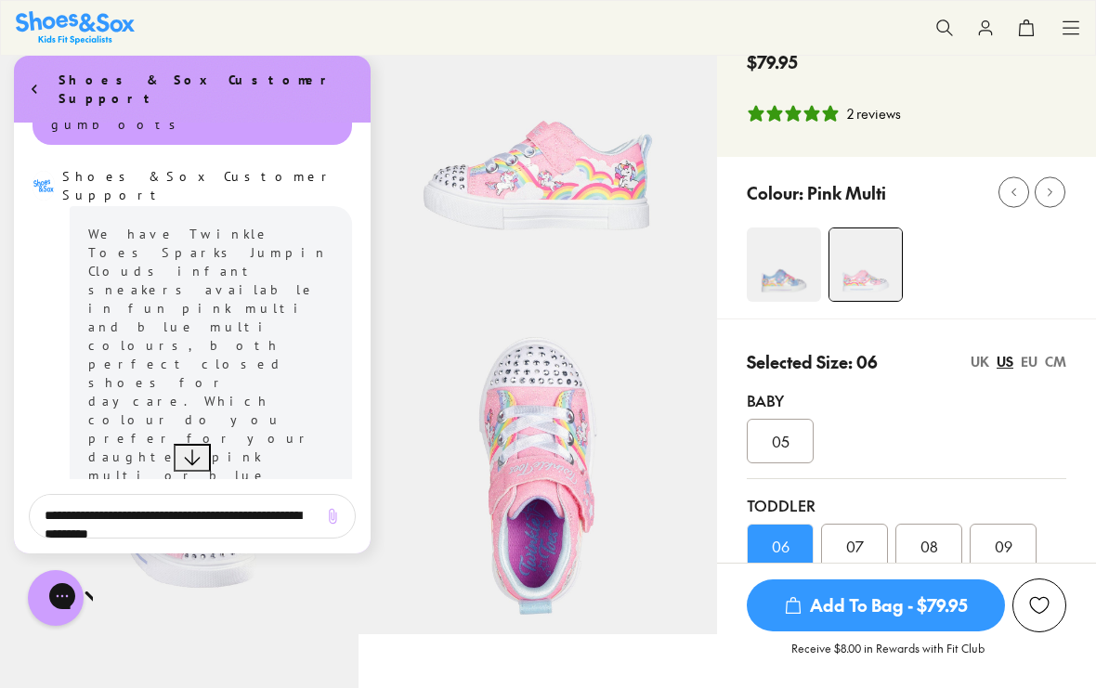
scroll to position [897, 0]
click at [237, 519] on textarea "**********" at bounding box center [173, 516] width 273 height 43
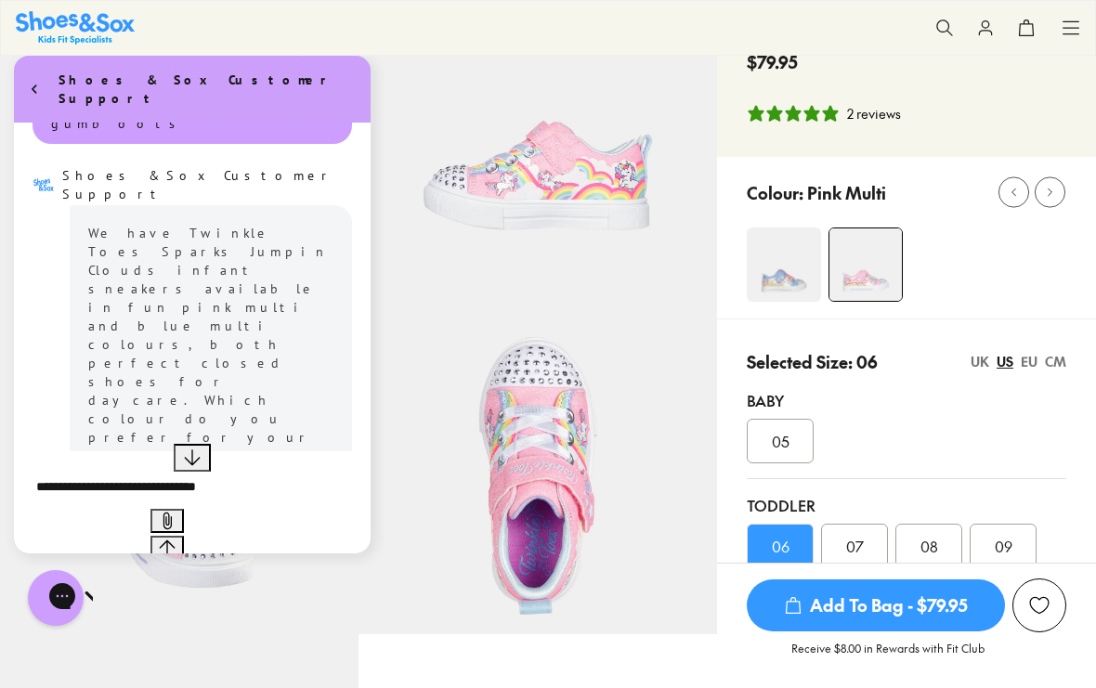
type textarea "**********"
click at [184, 536] on button "Send message" at bounding box center [166, 548] width 33 height 24
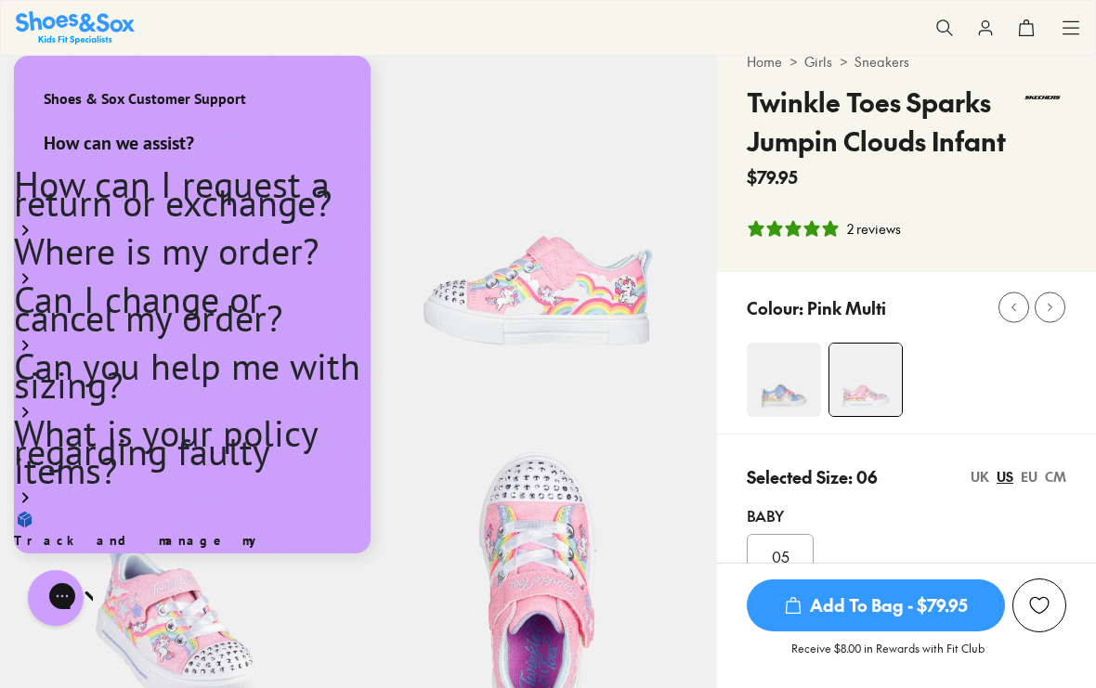
scroll to position [0, 0]
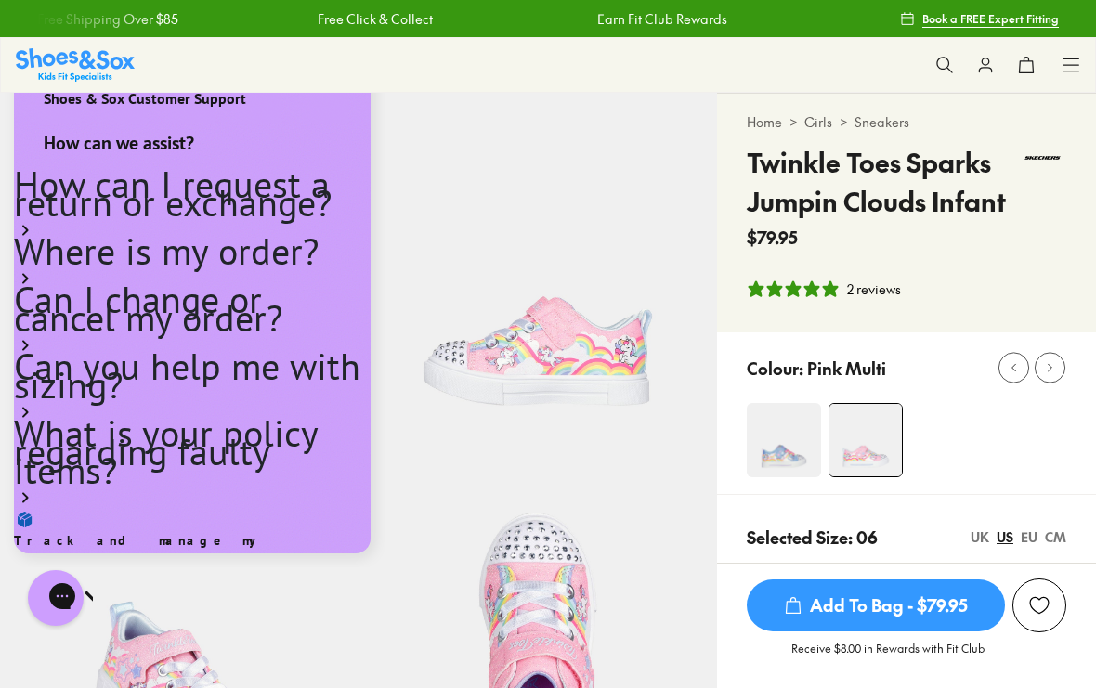
click at [943, 55] on button at bounding box center [944, 65] width 41 height 41
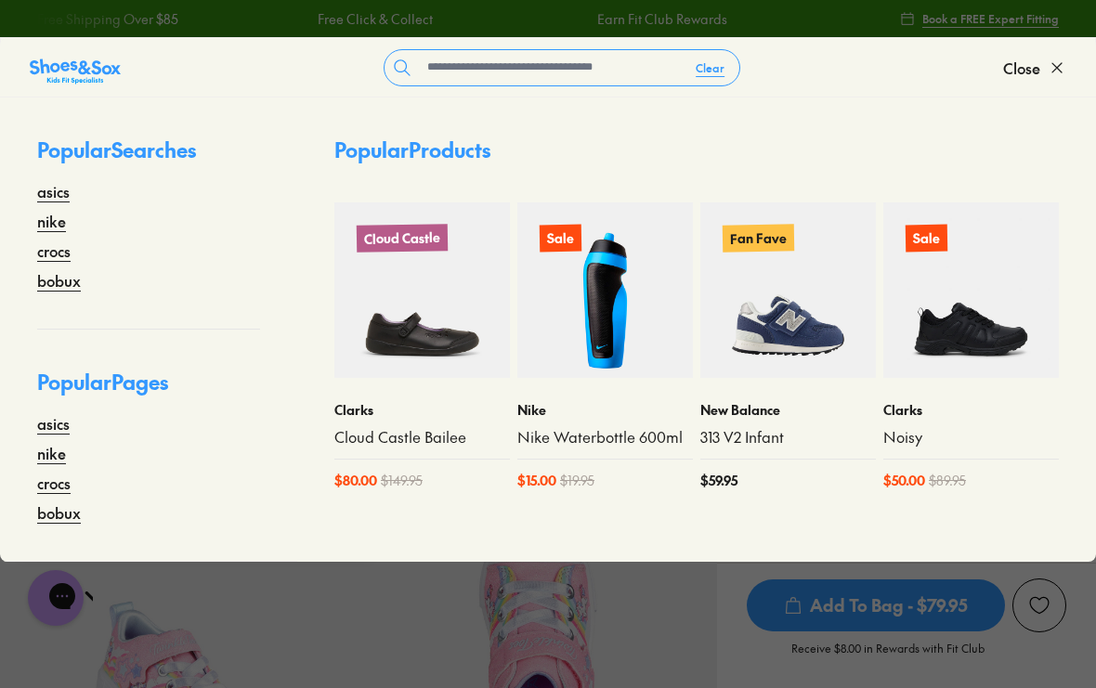
click at [943, 73] on form "Clear" at bounding box center [562, 67] width 882 height 37
click at [516, 77] on input "text" at bounding box center [550, 67] width 261 height 35
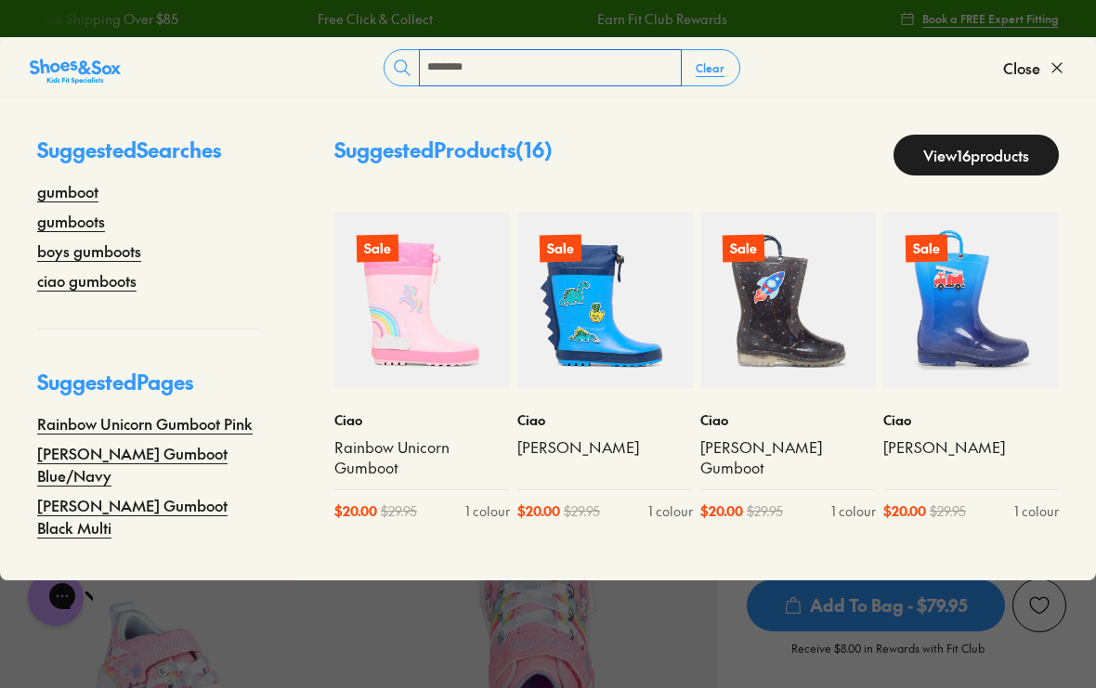
type input "********"
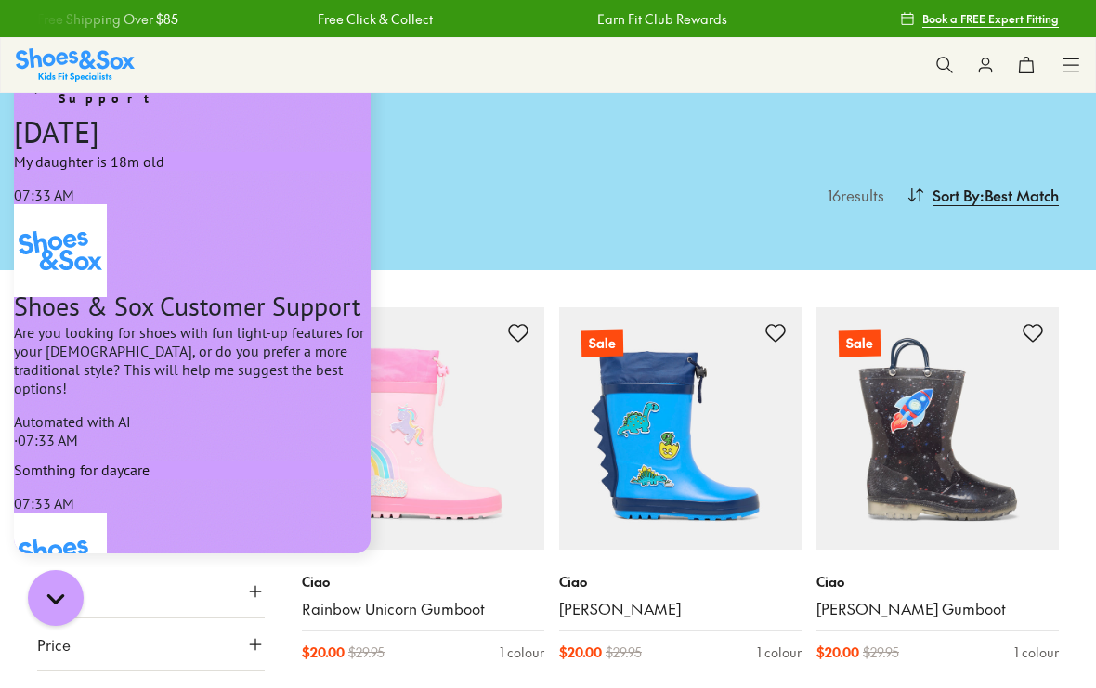
click at [467, 549] on img at bounding box center [423, 428] width 242 height 242
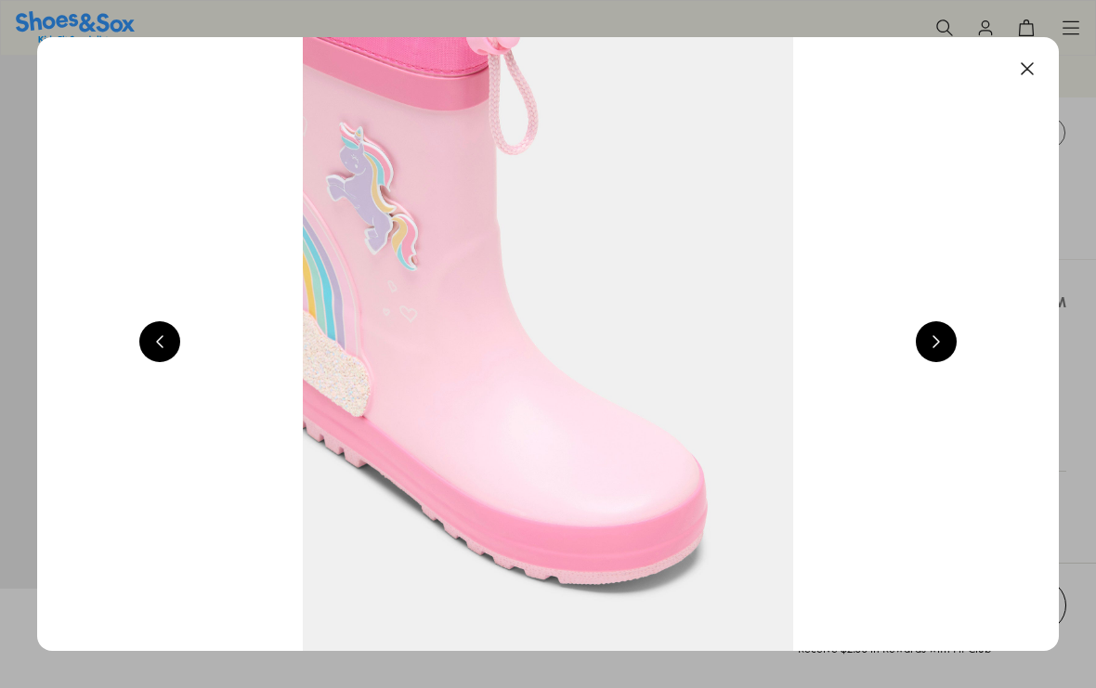
scroll to position [0, 4086]
click at [1049, 54] on img at bounding box center [547, 344] width 1021 height 614
select select "*"
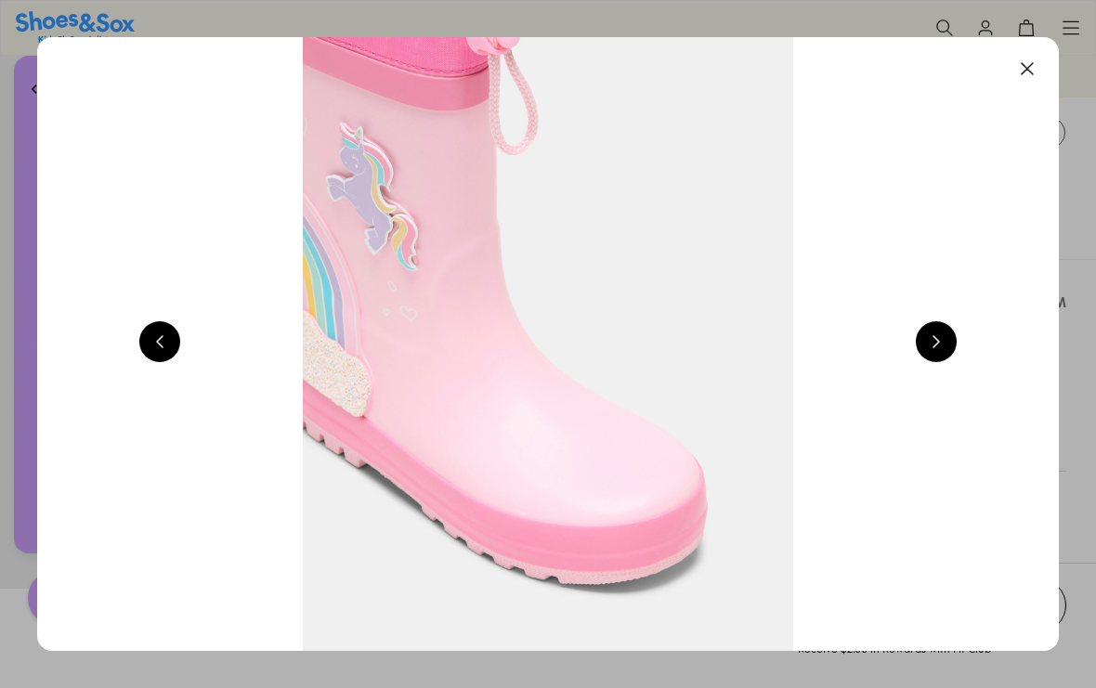
scroll to position [0, 0]
click at [1034, 67] on button at bounding box center [1027, 68] width 41 height 41
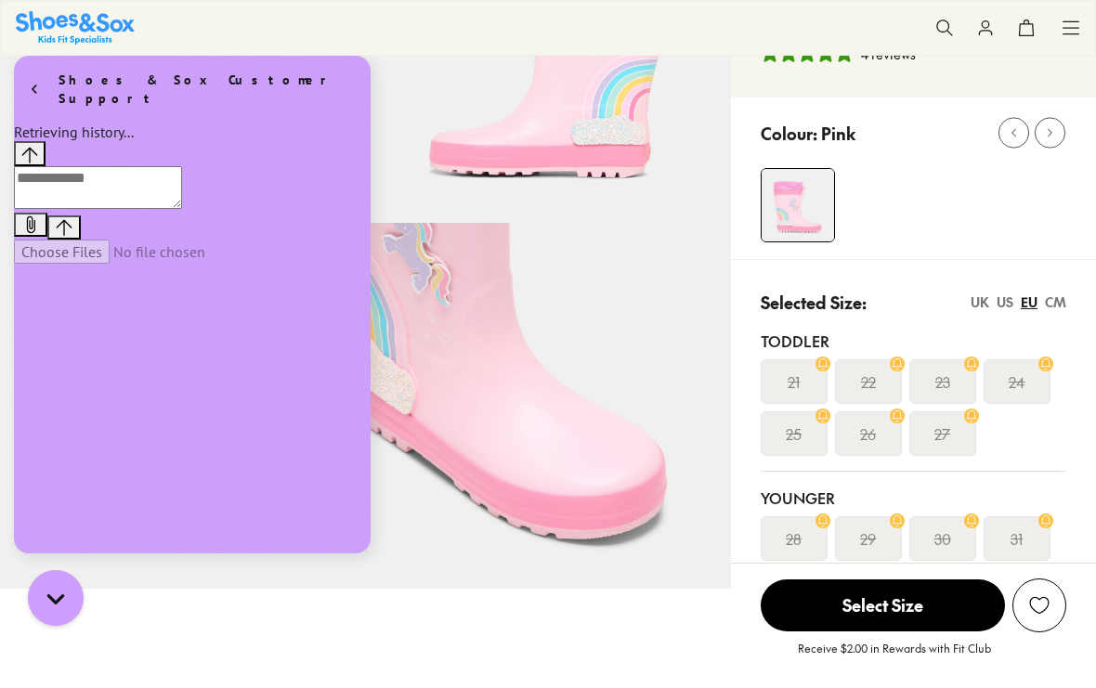
click at [1034, 67] on span "4 reviews" at bounding box center [912, 57] width 305 height 24
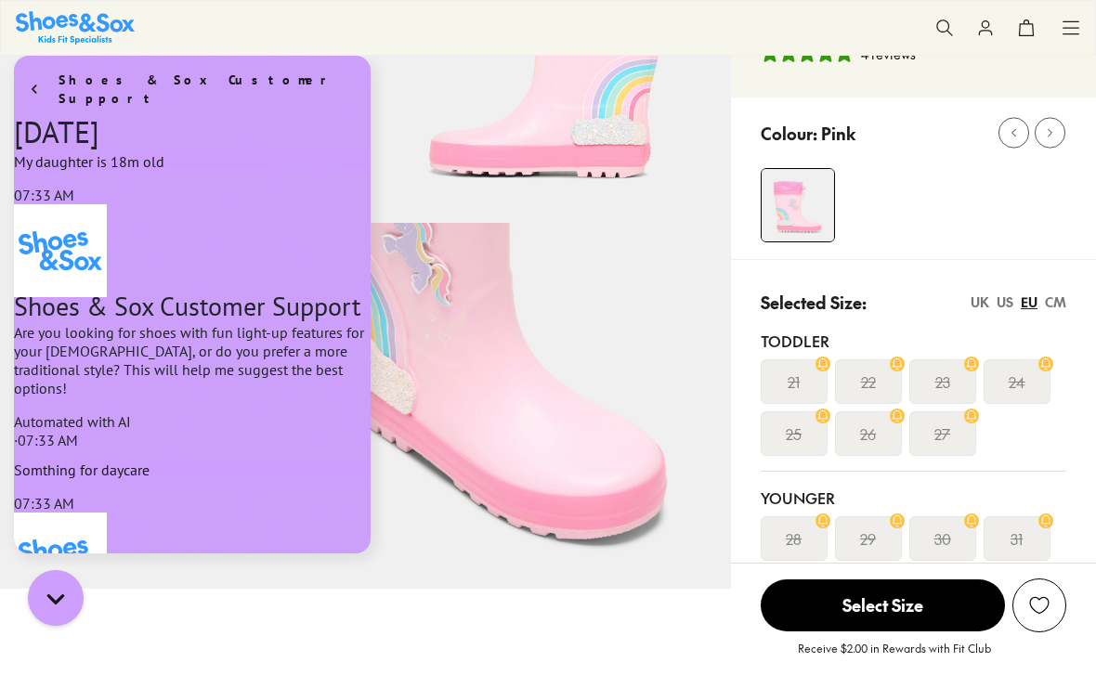
scroll to position [1501, 0]
click at [984, 302] on div "UK" at bounding box center [979, 301] width 19 height 19
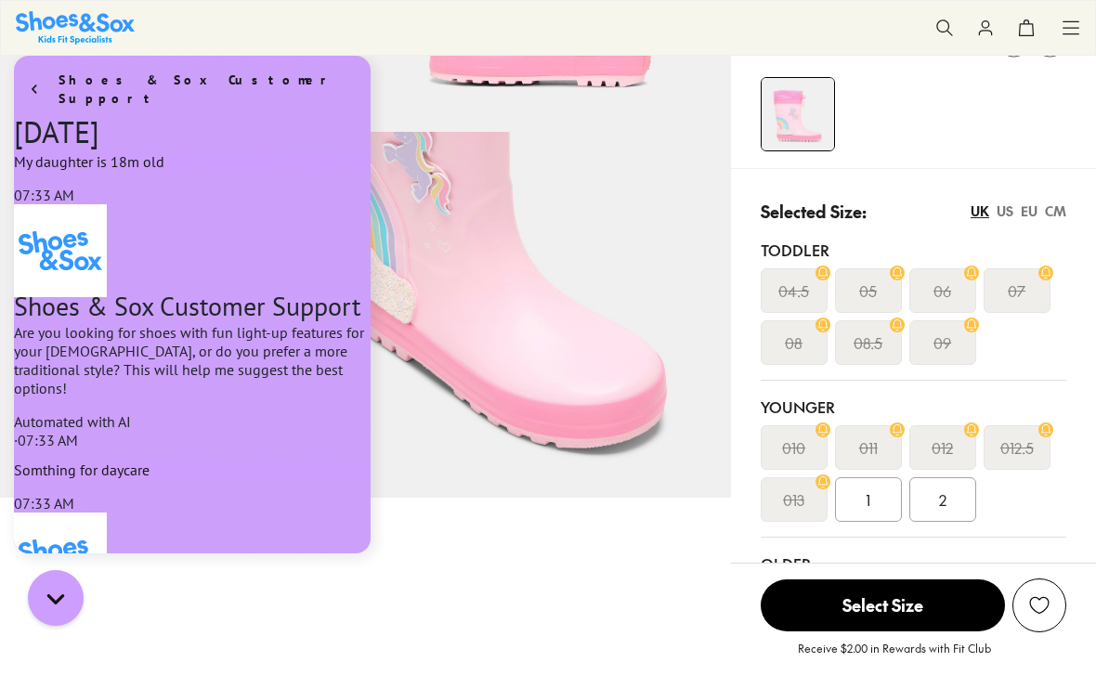
scroll to position [343, 0]
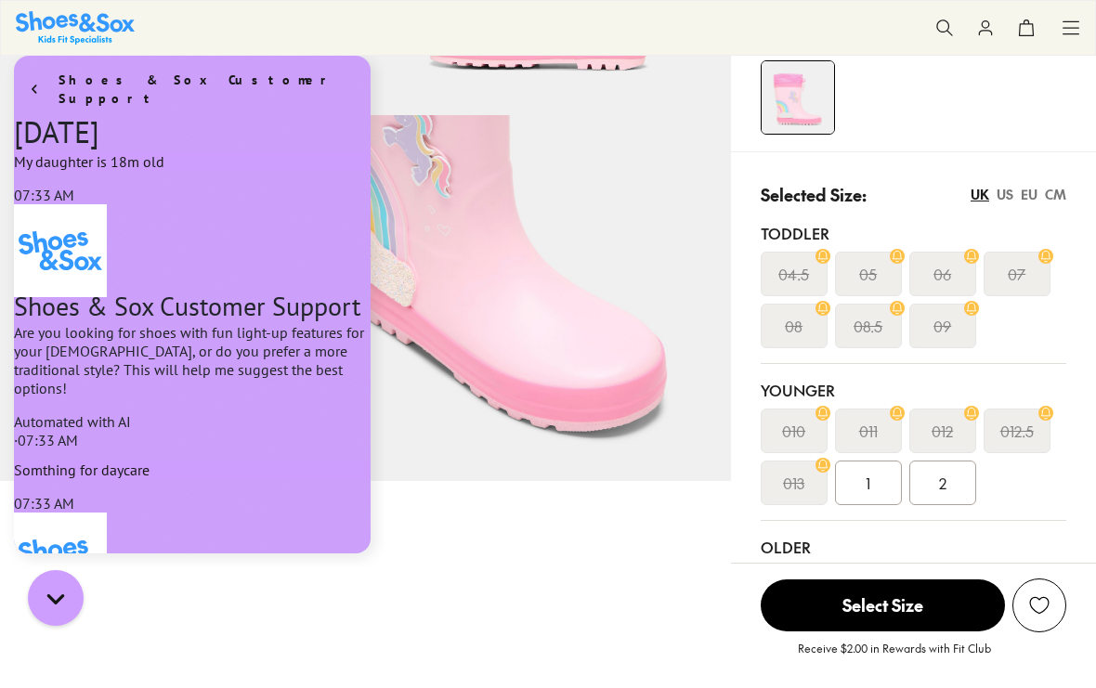
click at [1052, 203] on div "CM" at bounding box center [1055, 194] width 21 height 19
click at [1072, 185] on div "Selected Size: [GEOGRAPHIC_DATA] [GEOGRAPHIC_DATA] EU CM Toddler 12.7 13.1 14 1…" at bounding box center [913, 395] width 365 height 489
click at [1026, 198] on div "EU" at bounding box center [1028, 194] width 17 height 19
click at [1011, 186] on div "US" at bounding box center [1004, 194] width 17 height 19
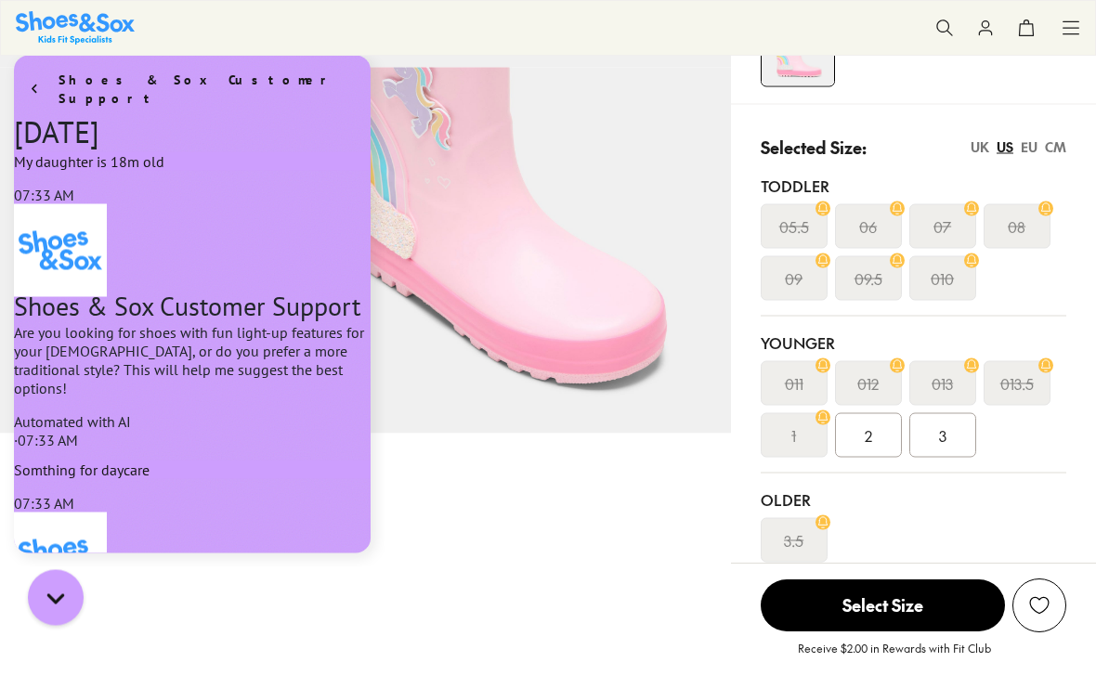
scroll to position [390, 0]
click at [802, 249] on div "05.5" at bounding box center [793, 226] width 67 height 45
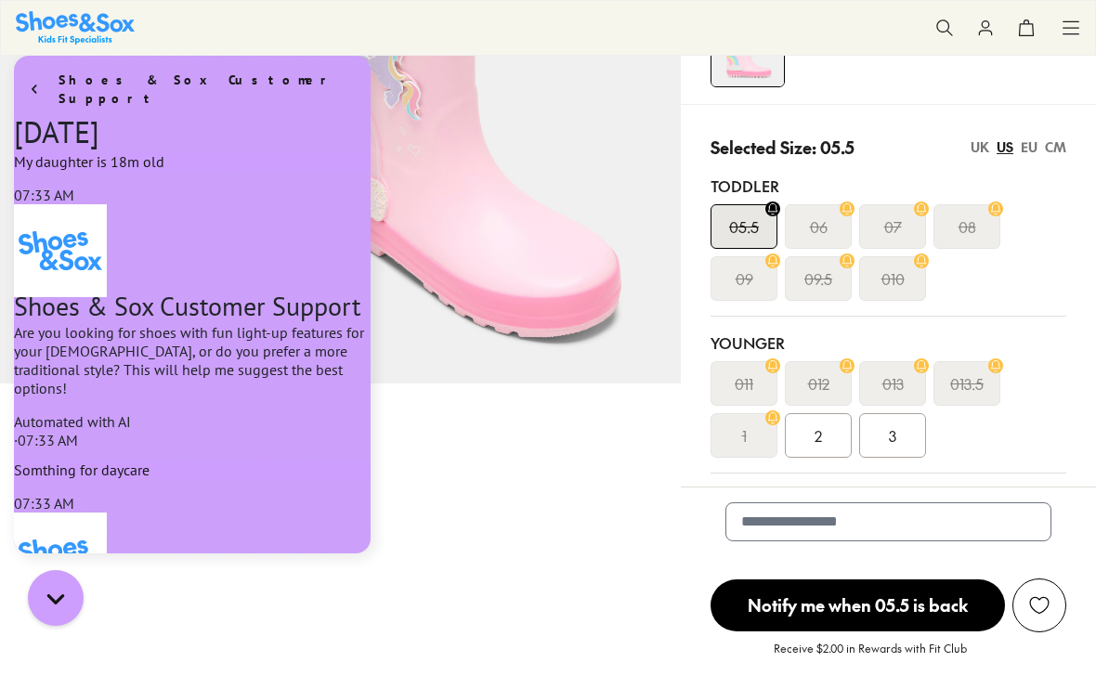
click at [822, 232] on s "06" at bounding box center [819, 226] width 18 height 22
